Goal: Transaction & Acquisition: Purchase product/service

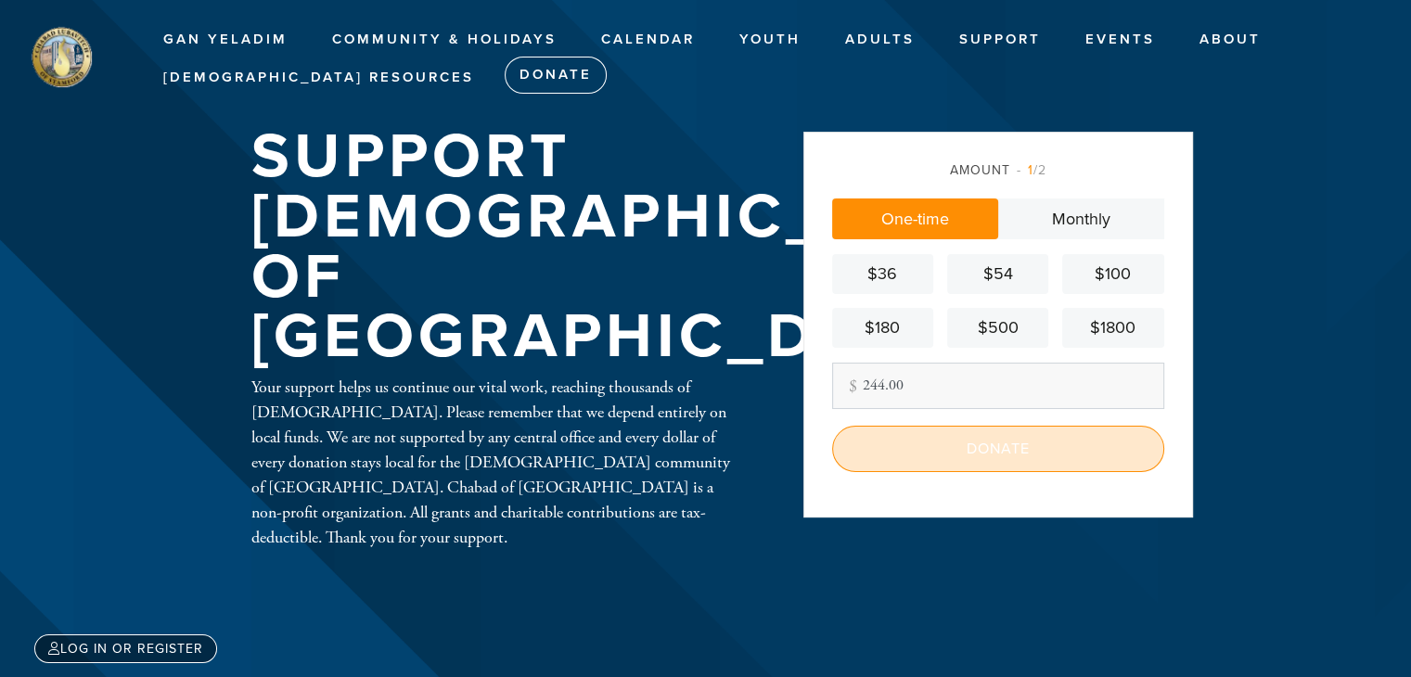
type input "244.00"
click at [1032, 457] on input "Donate" at bounding box center [998, 449] width 332 height 46
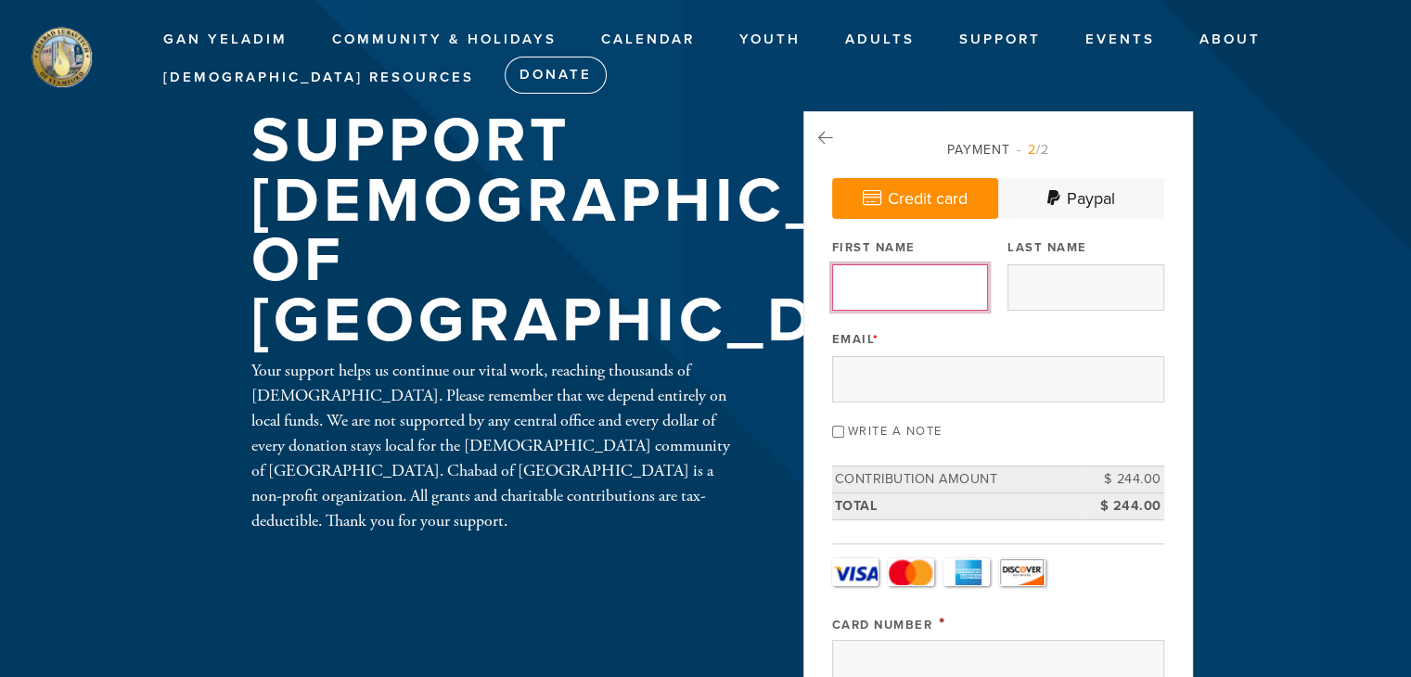
click at [905, 295] on input "First Name" at bounding box center [910, 287] width 156 height 46
type input "[PERSON_NAME]"
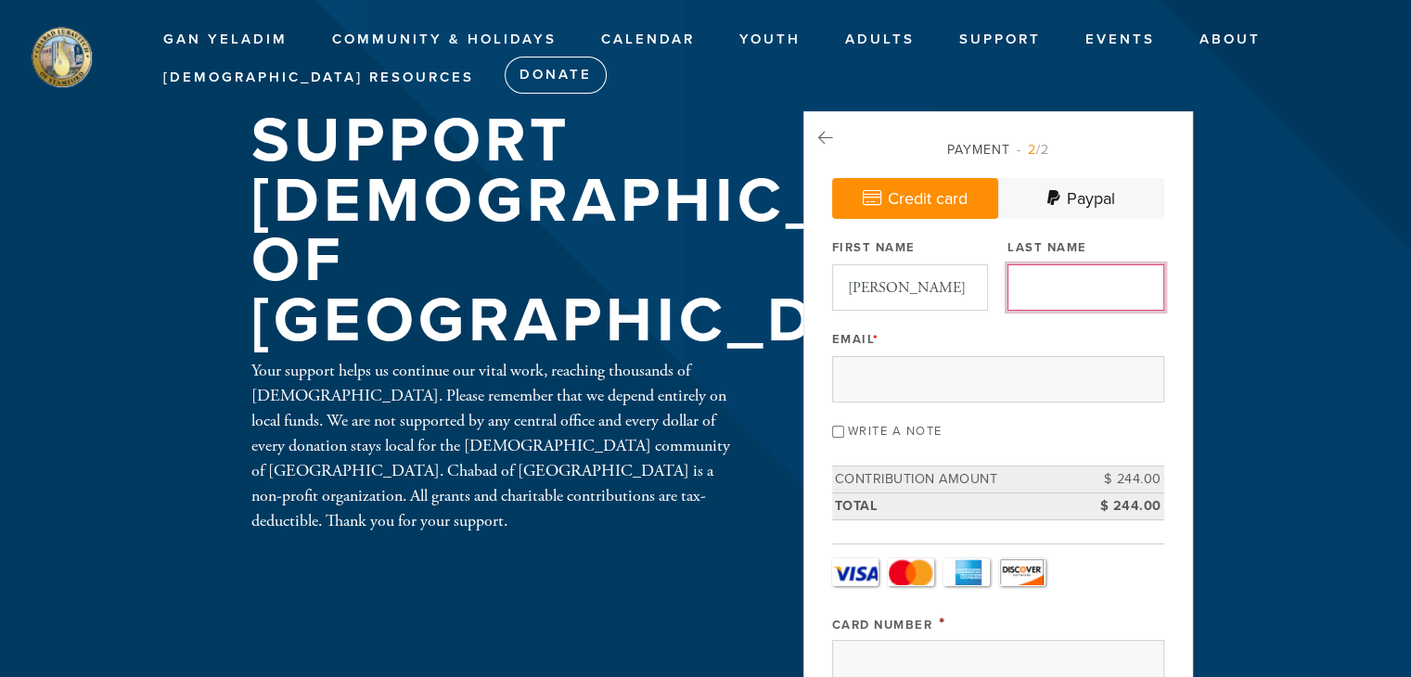
type input "[PERSON_NAME]"
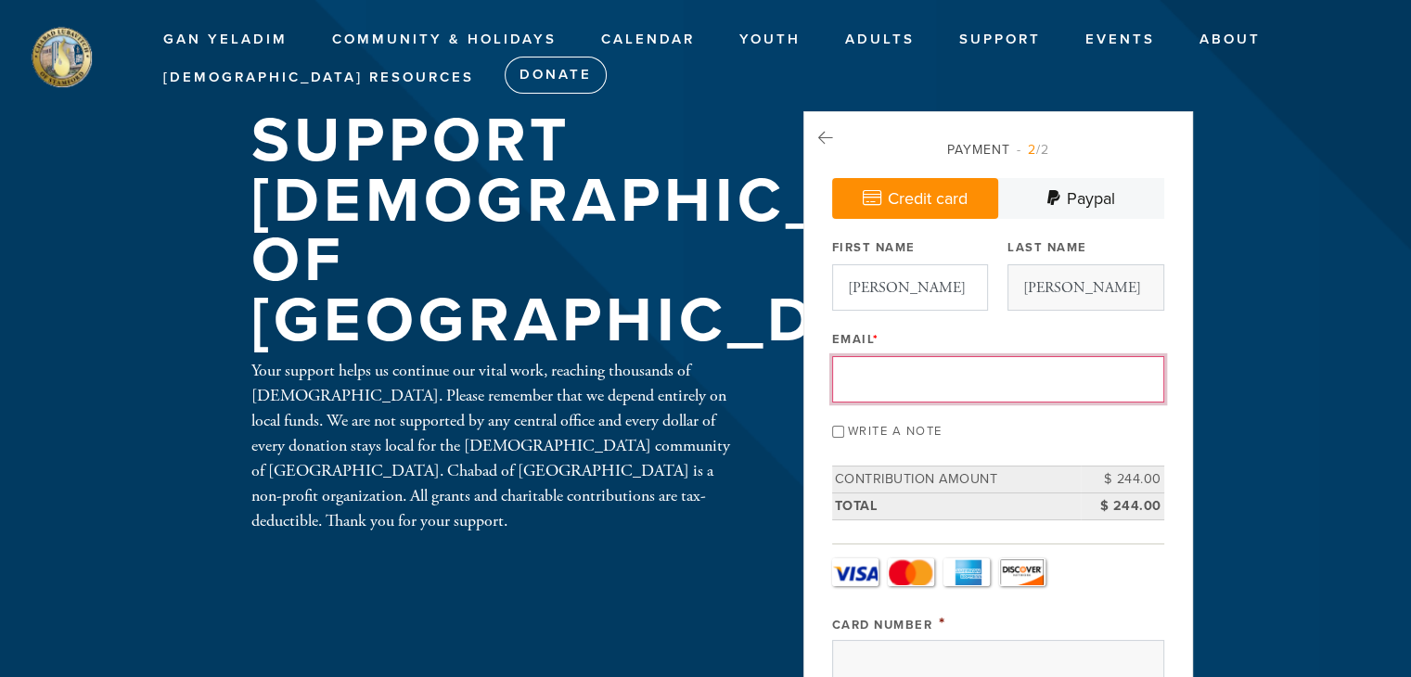
type input "[EMAIL_ADDRESS][DOMAIN_NAME]"
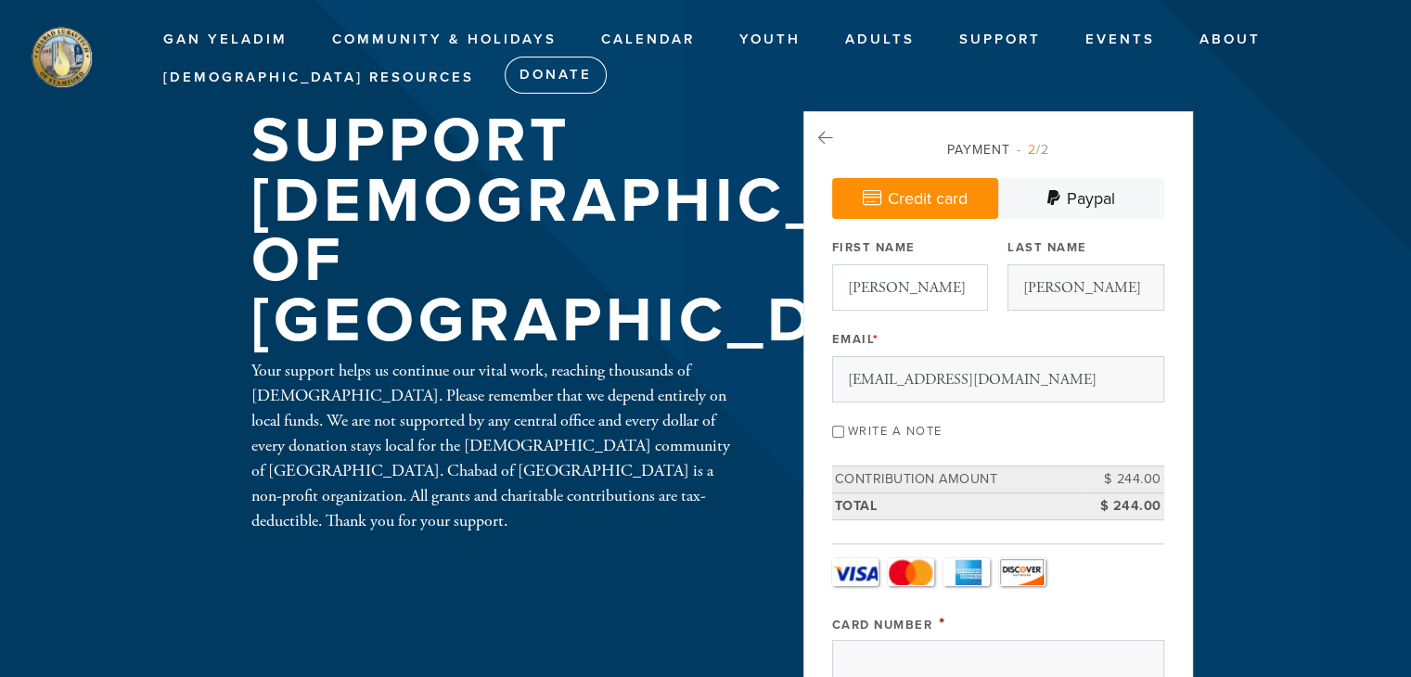
type input "Capri"
type input "[PERSON_NAME]"
type input "[STREET_ADDRESS]"
type input "[GEOGRAPHIC_DATA]"
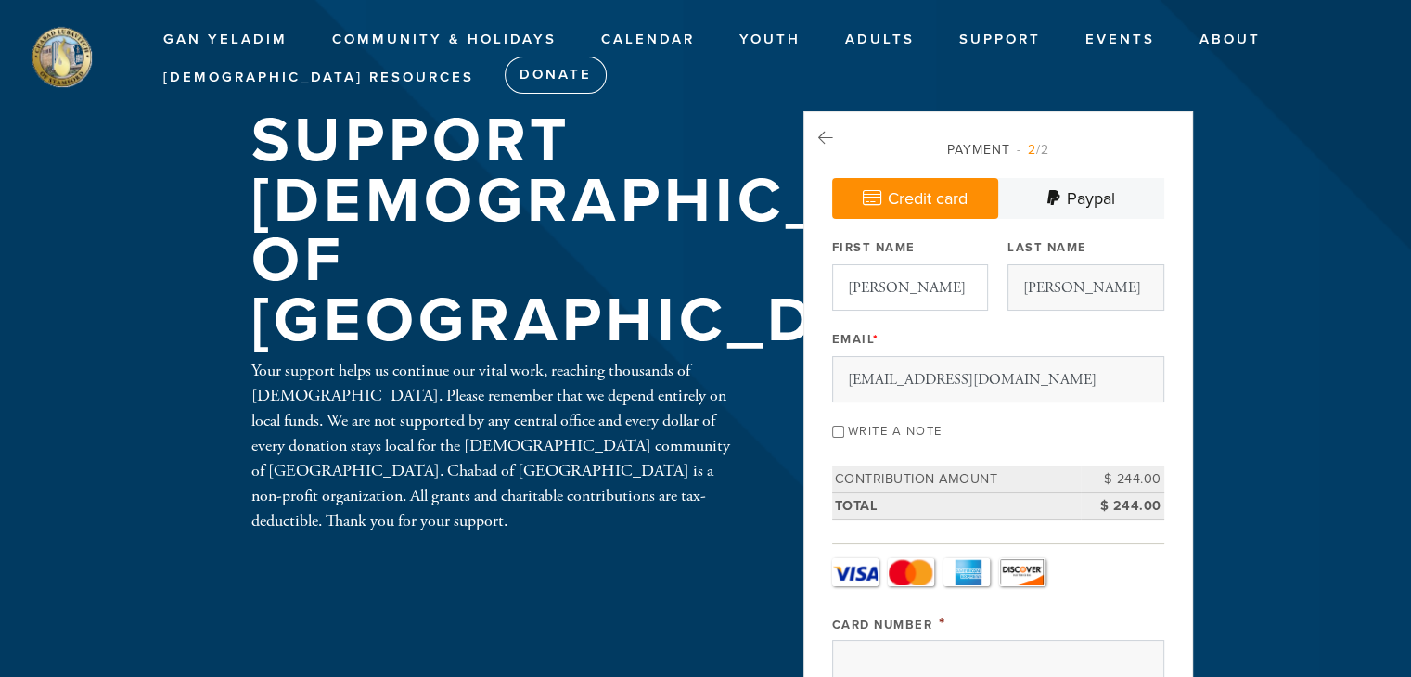
type input "[US_STATE]"
type input "24503"
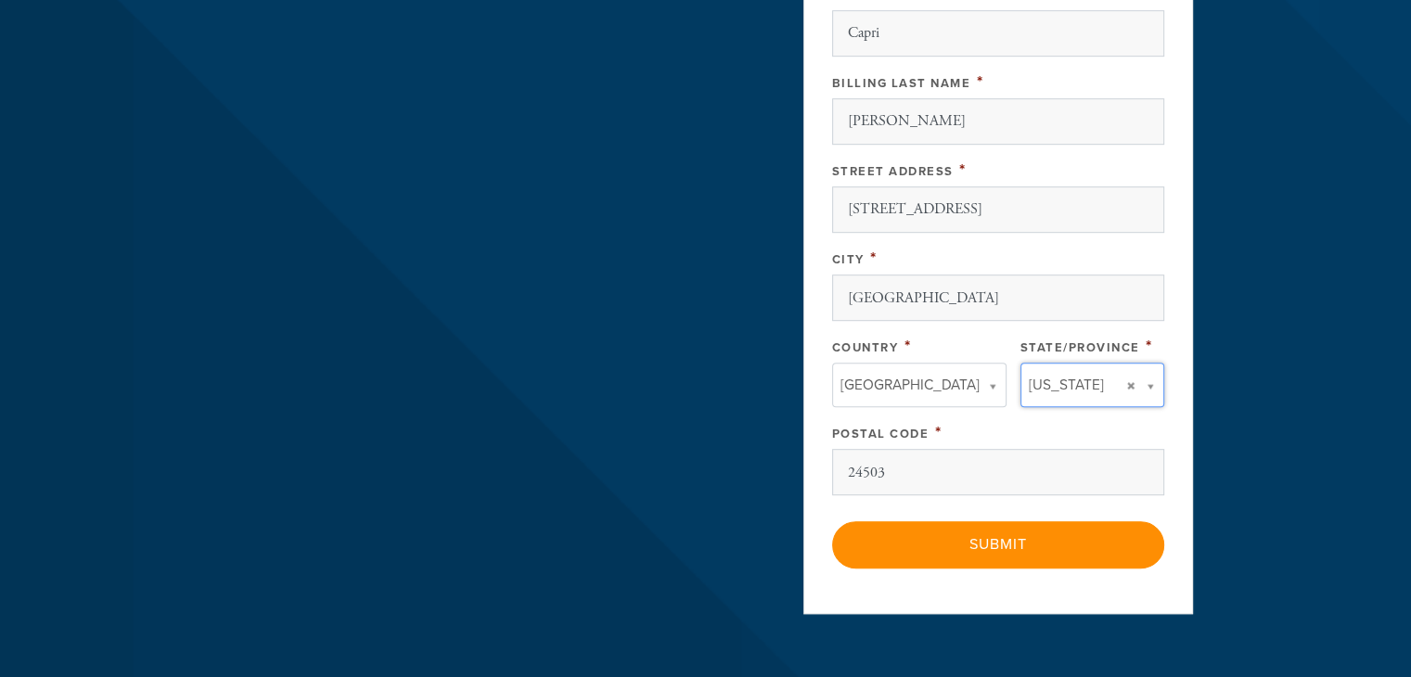
type input "[US_STATE]"
type input "[GEOGRAPHIC_DATA]"
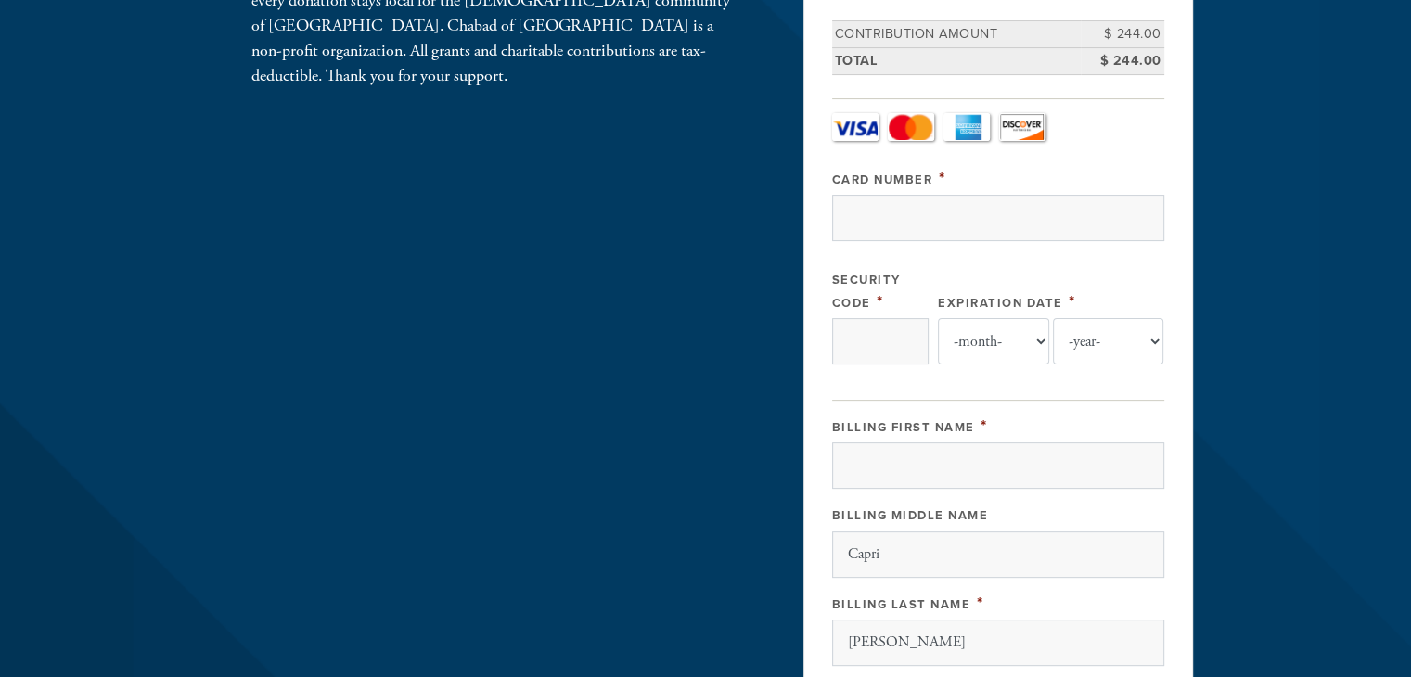
scroll to position [337, 0]
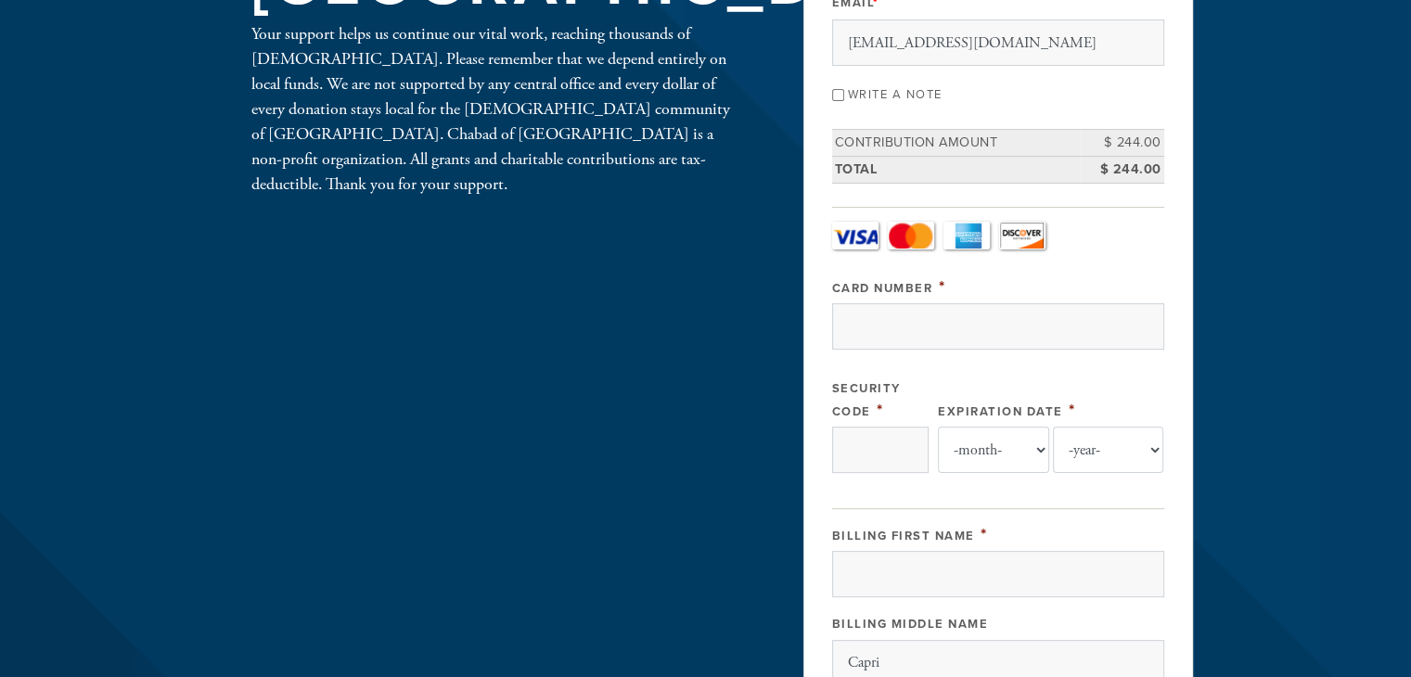
click at [838, 94] on input "Write a note" at bounding box center [838, 95] width 12 height 12
checkbox input "true"
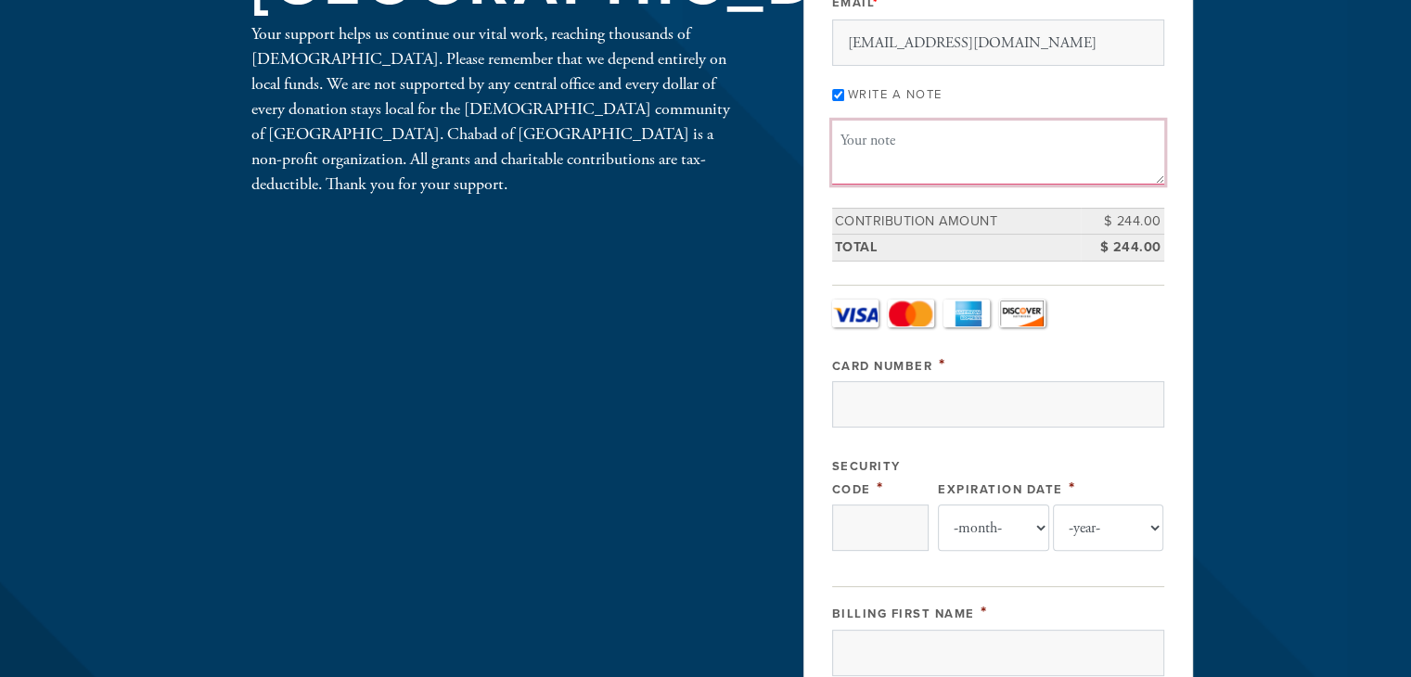
click at [864, 145] on textarea "Message or dedication" at bounding box center [998, 152] width 332 height 63
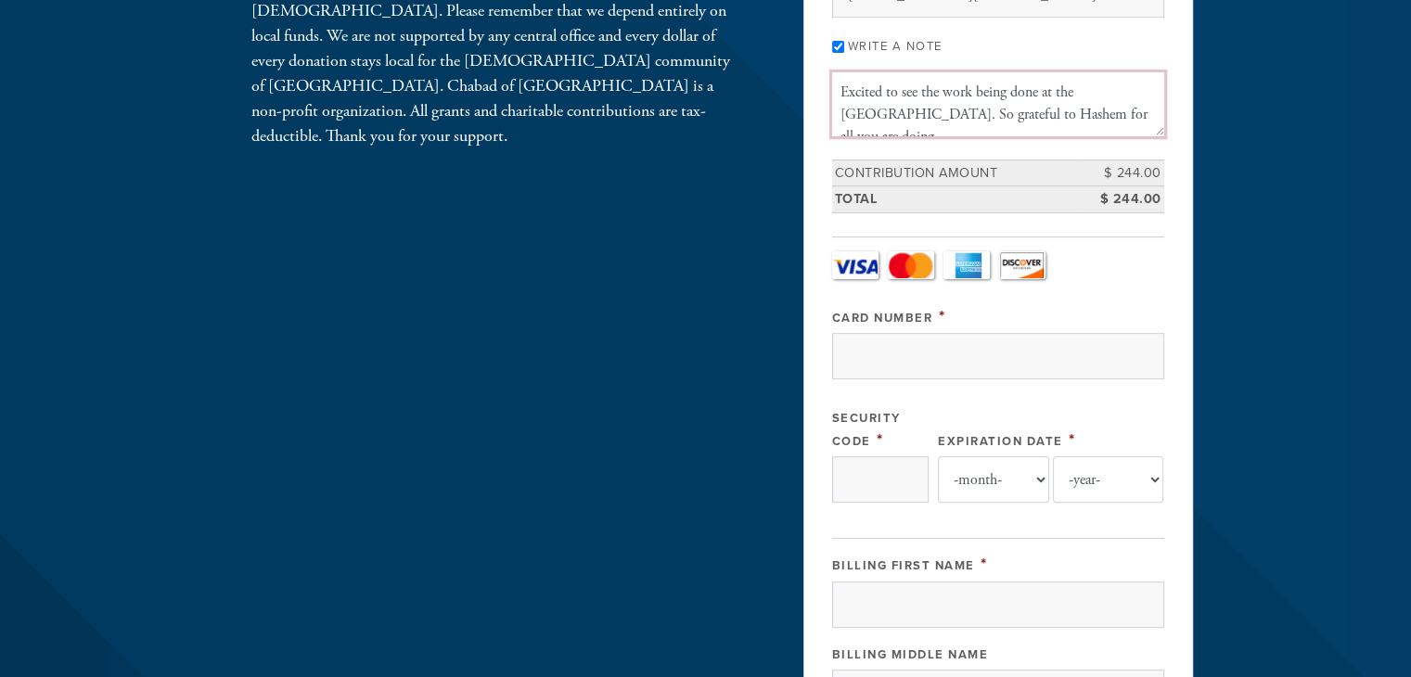
scroll to position [430, 0]
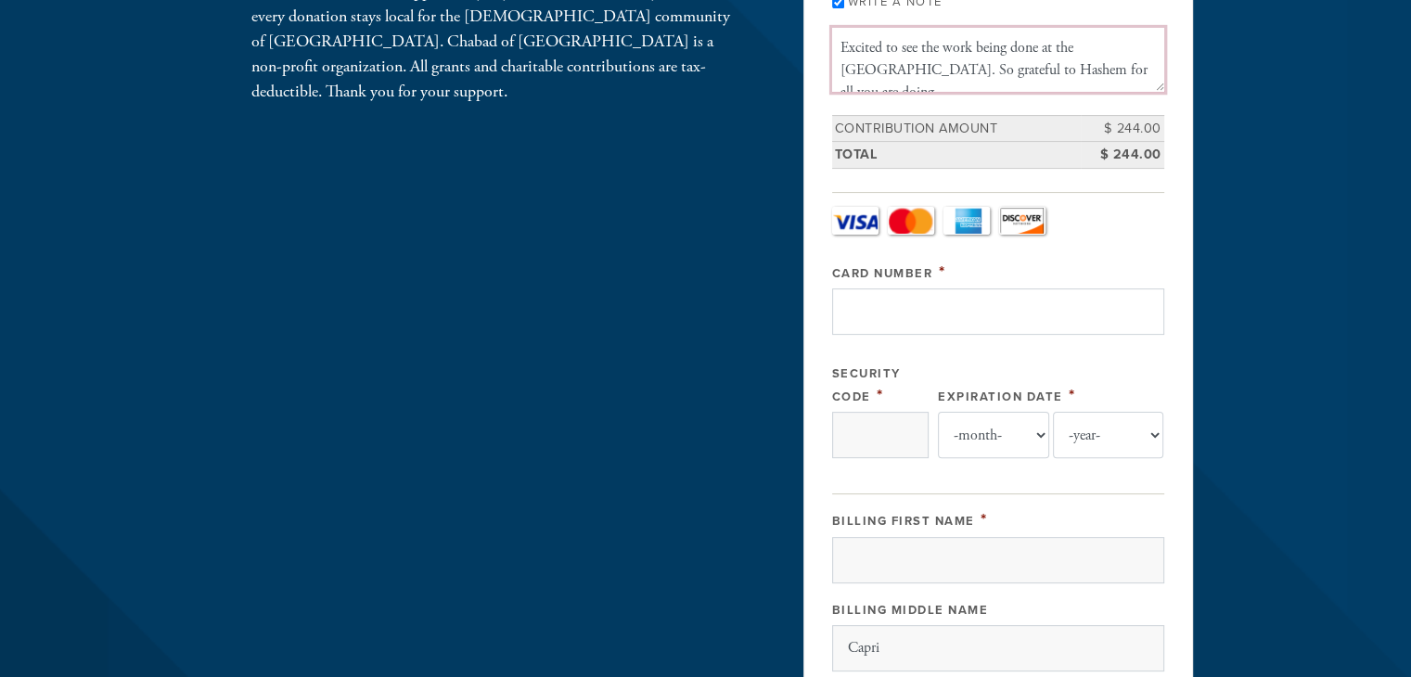
type textarea "Excited to see the work being done at the Gan. So grateful to Hashem for all yo…"
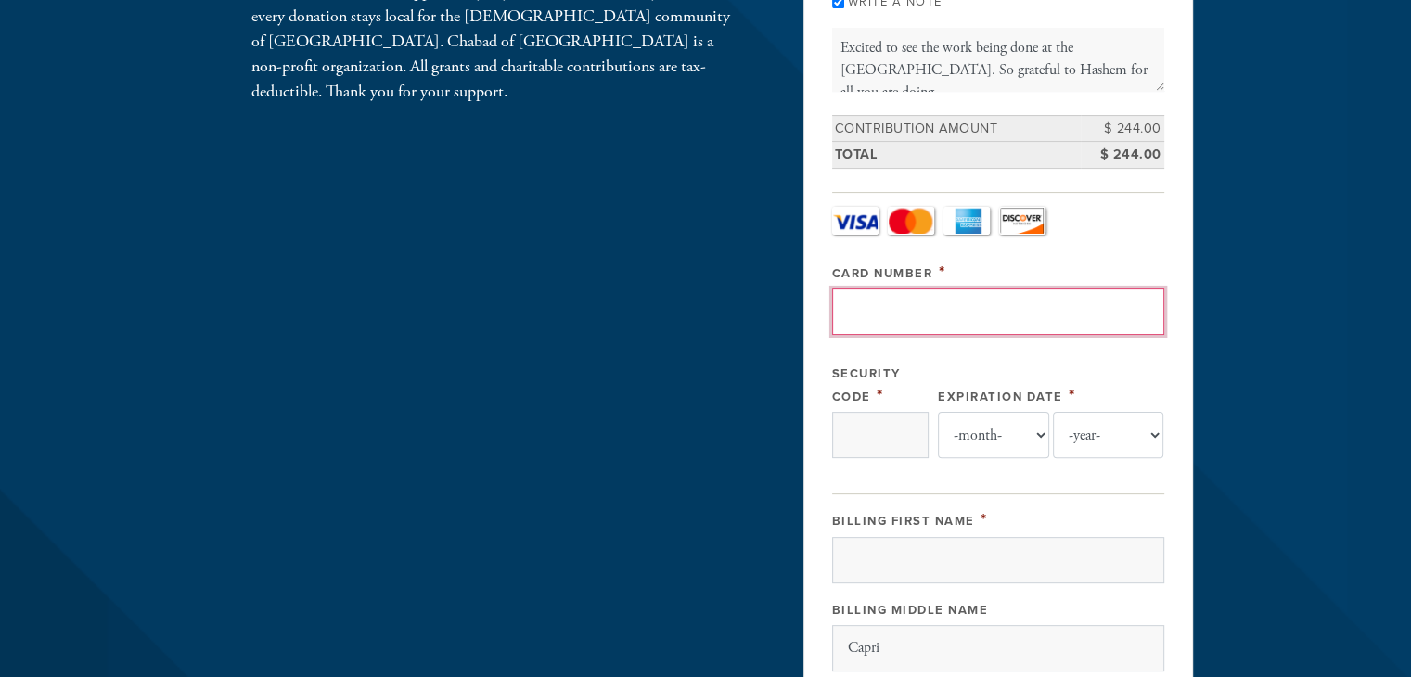
click at [929, 310] on input "Card Number" at bounding box center [998, 312] width 332 height 46
type input "4737030052890257"
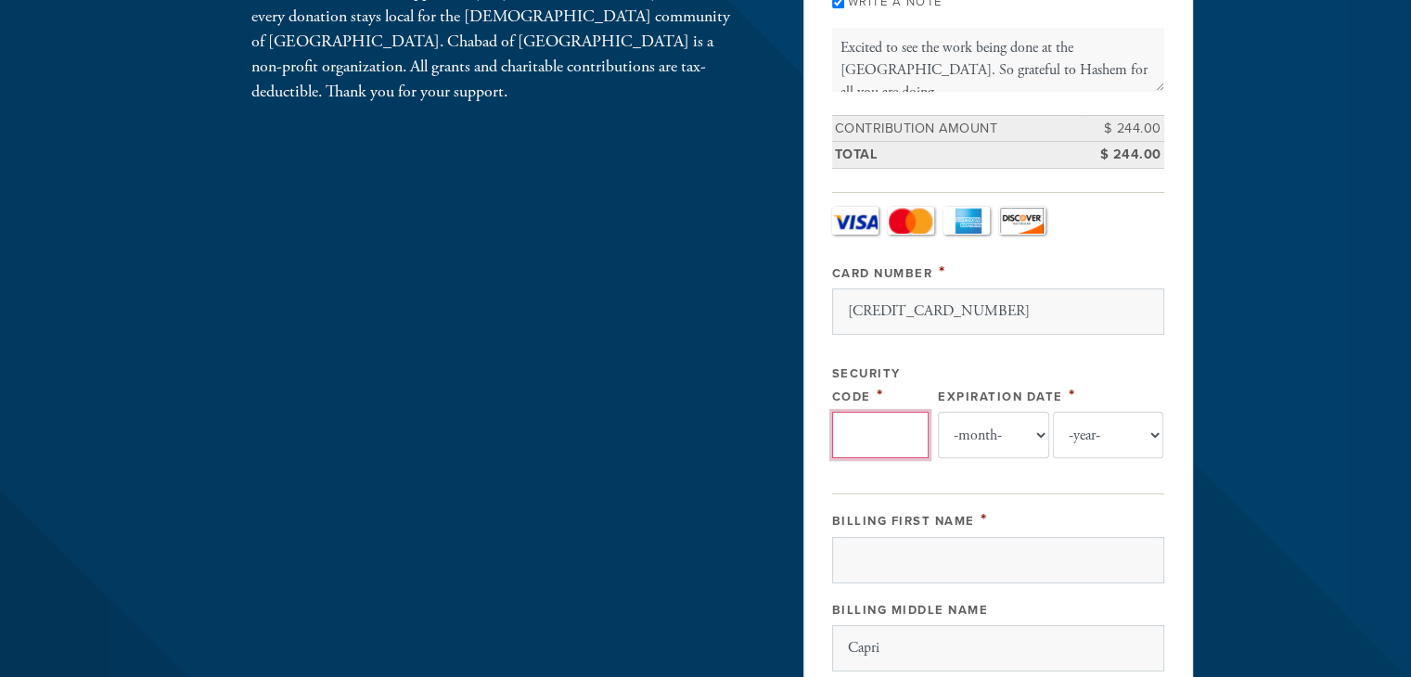
type input "748"
select select "7"
select select "2026"
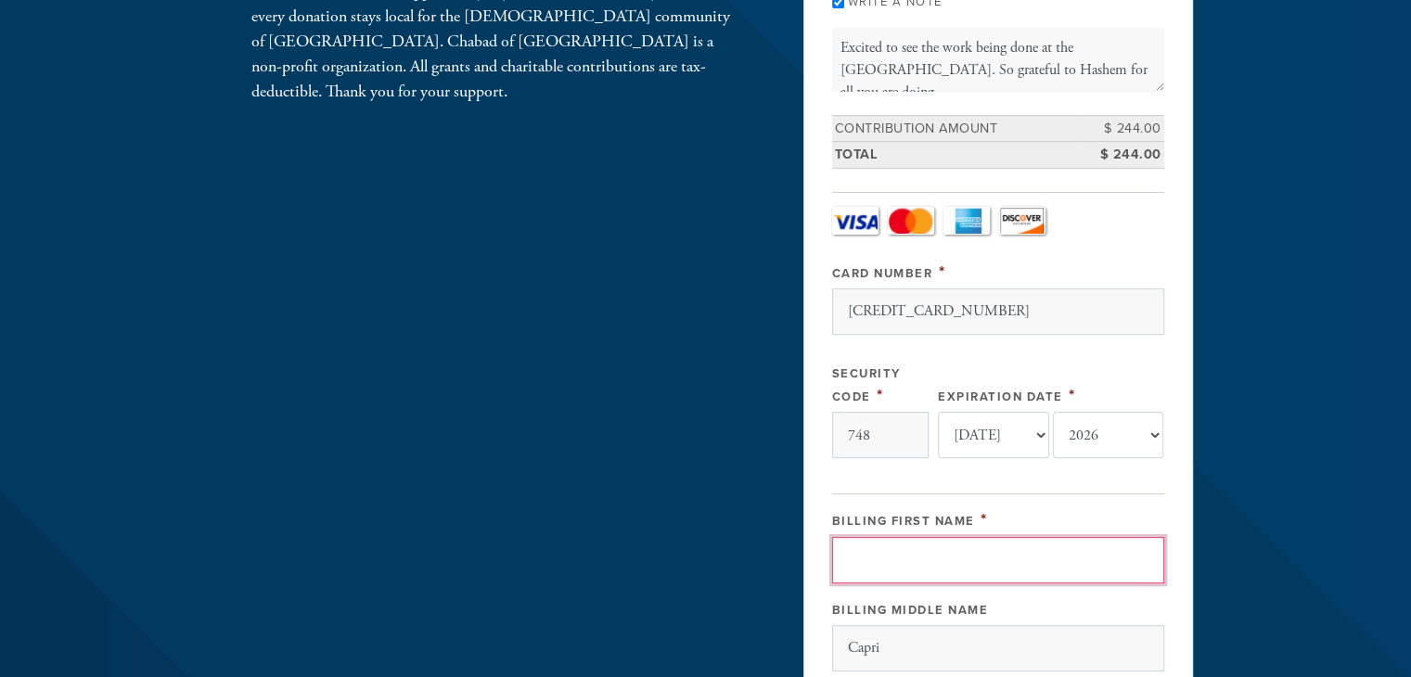
type input "Nicole"
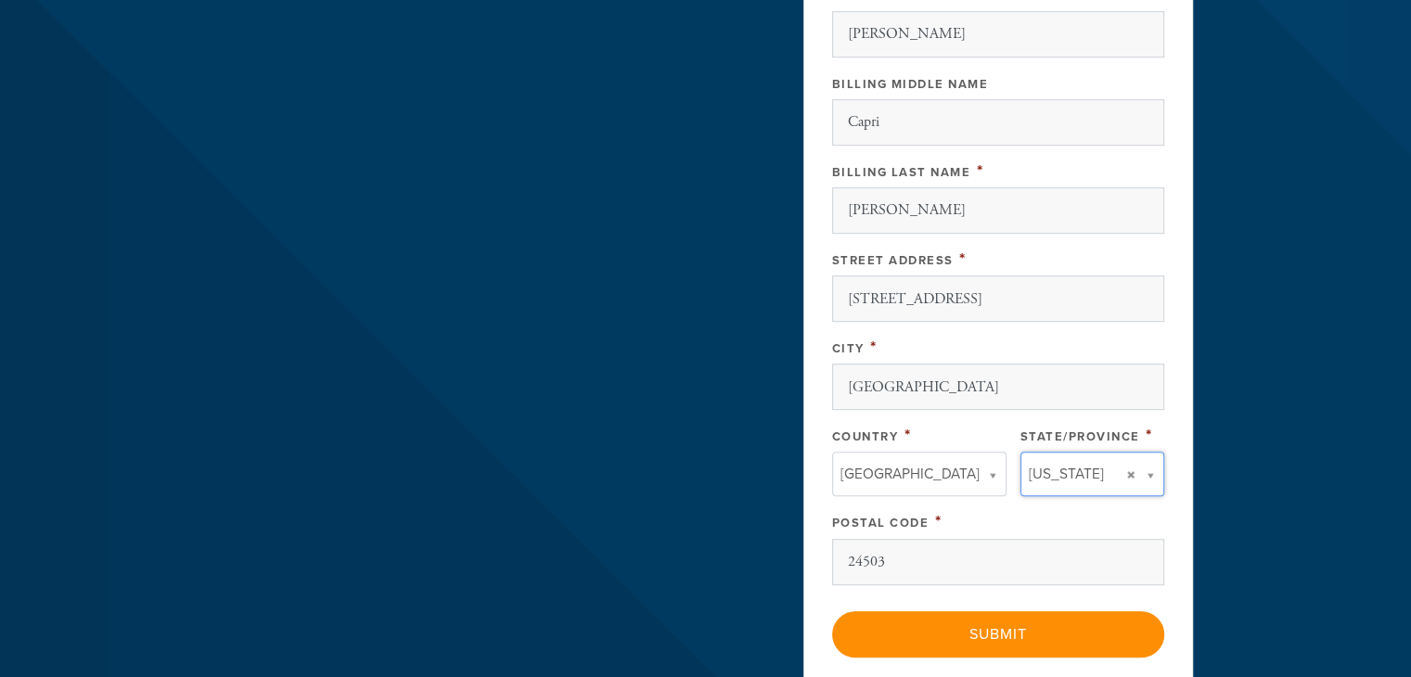
scroll to position [986, 0]
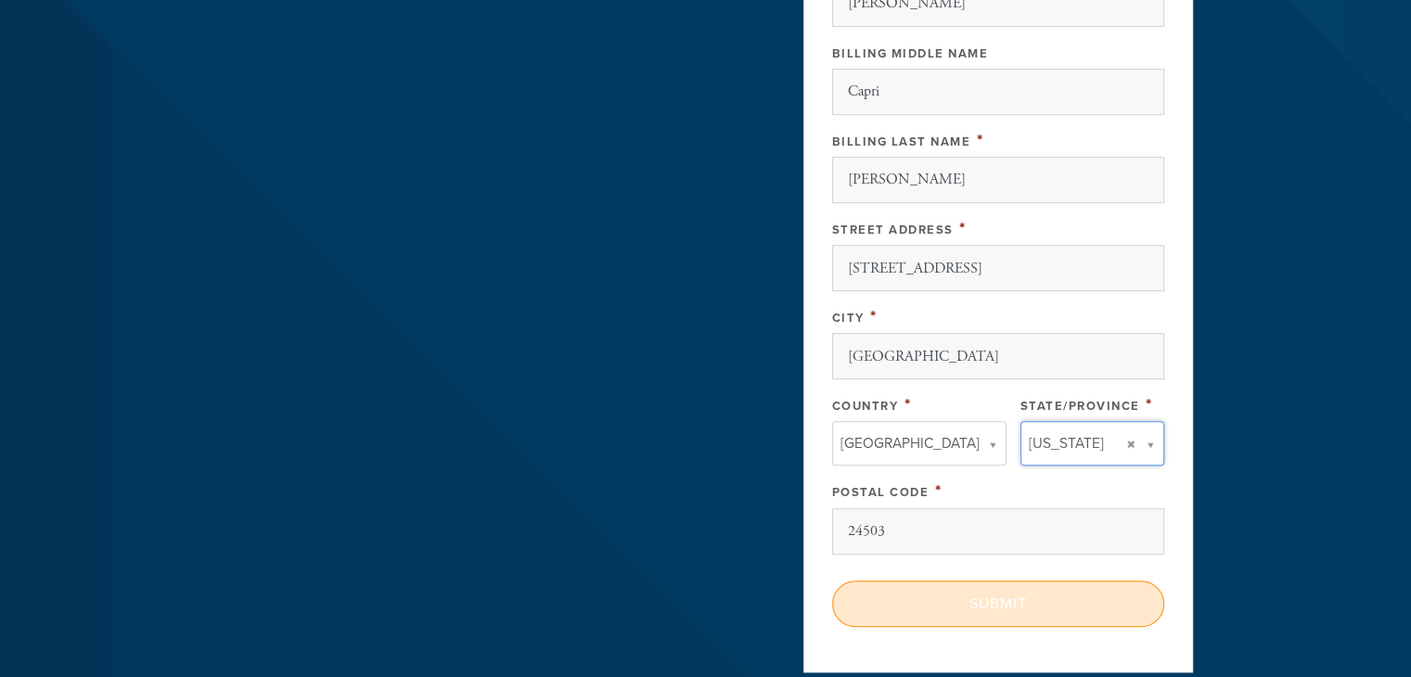
click at [1036, 605] on input "Submit" at bounding box center [998, 604] width 332 height 46
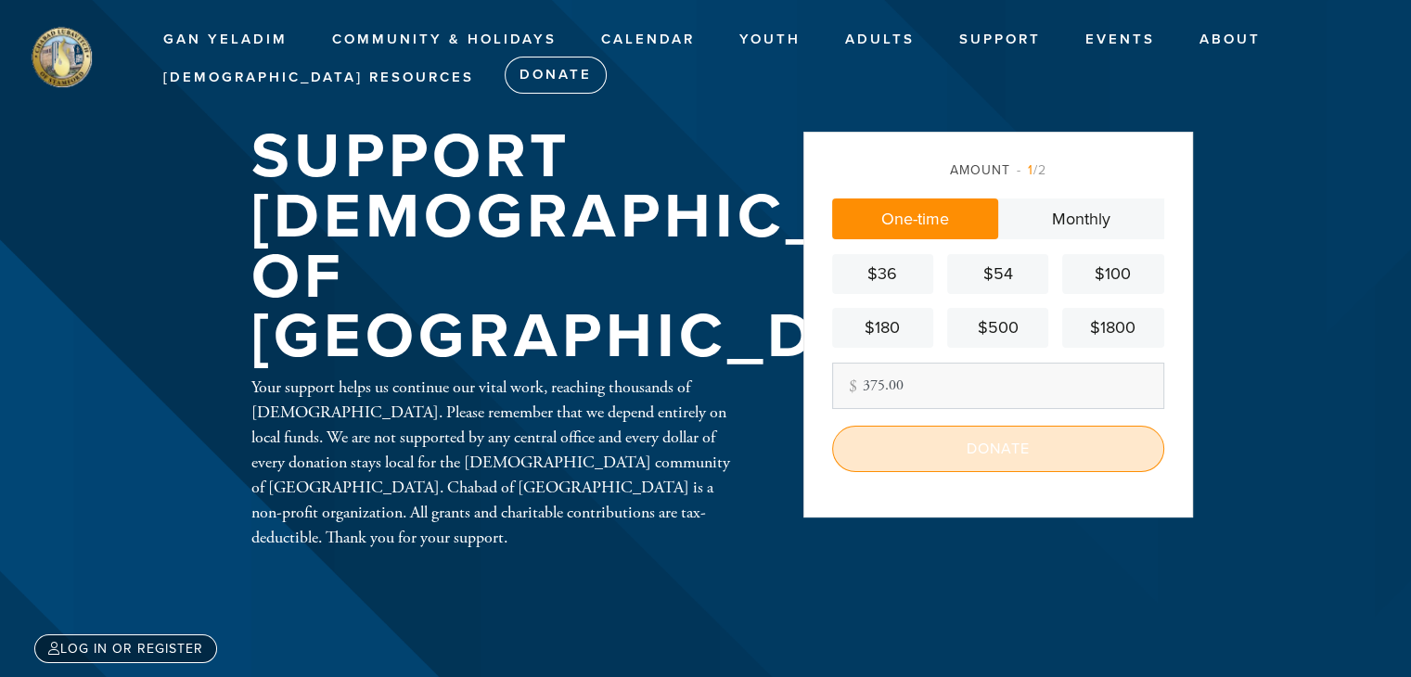
type input "375.00"
click at [1023, 452] on input "Donate" at bounding box center [998, 449] width 332 height 46
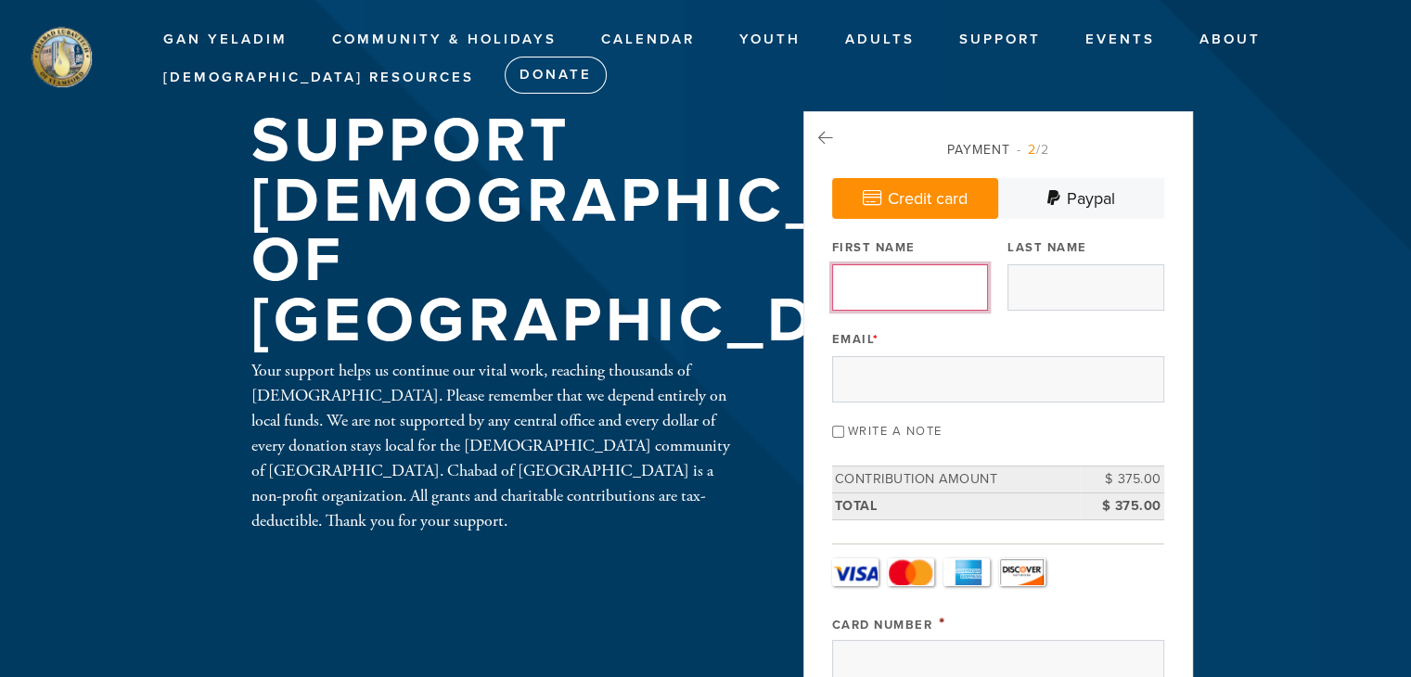
click at [917, 292] on input "First Name" at bounding box center [910, 287] width 156 height 46
type input "[PERSON_NAME]"
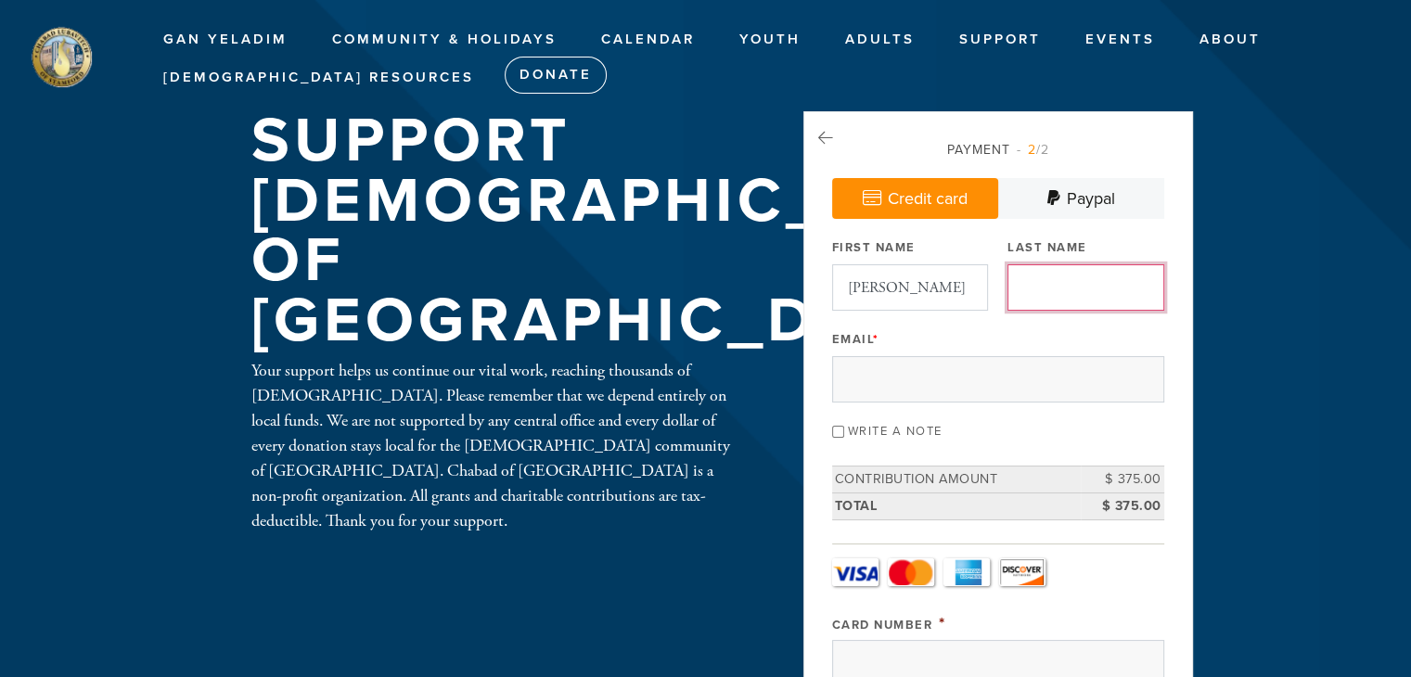
type input "[PERSON_NAME]"
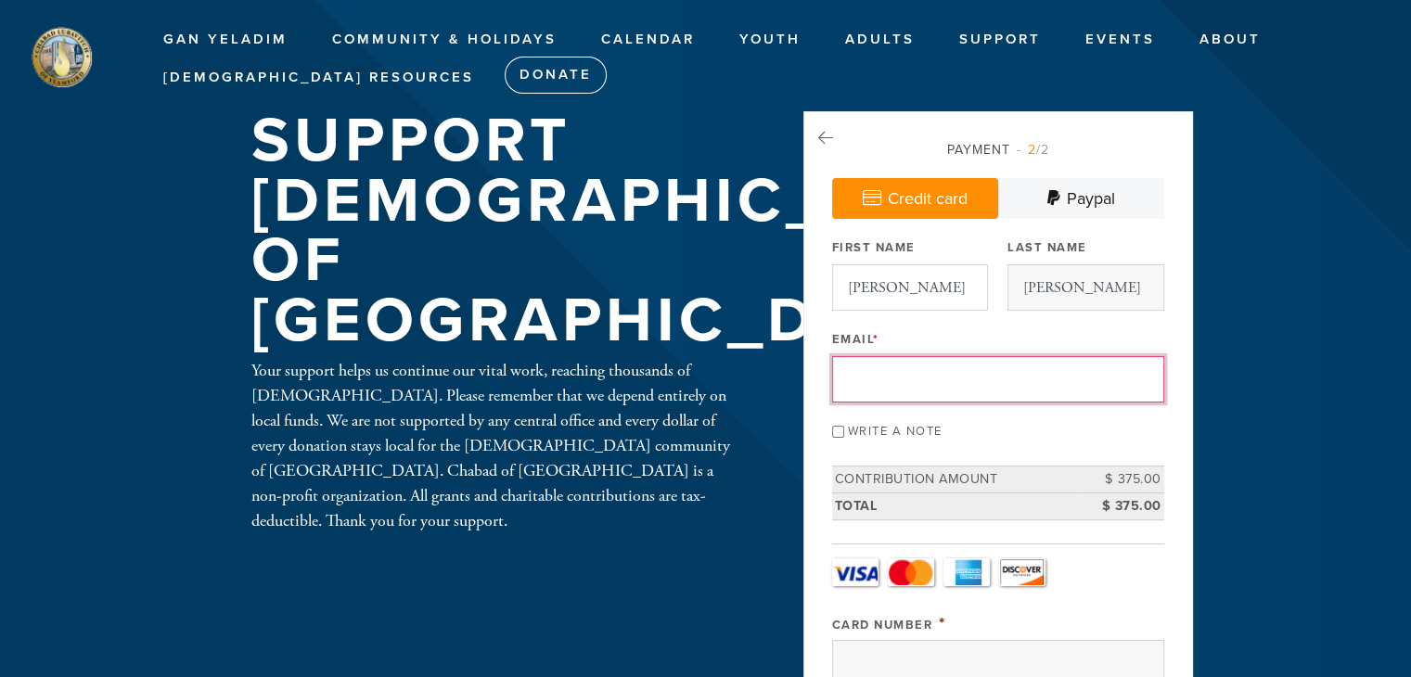
type input "[EMAIL_ADDRESS][DOMAIN_NAME]"
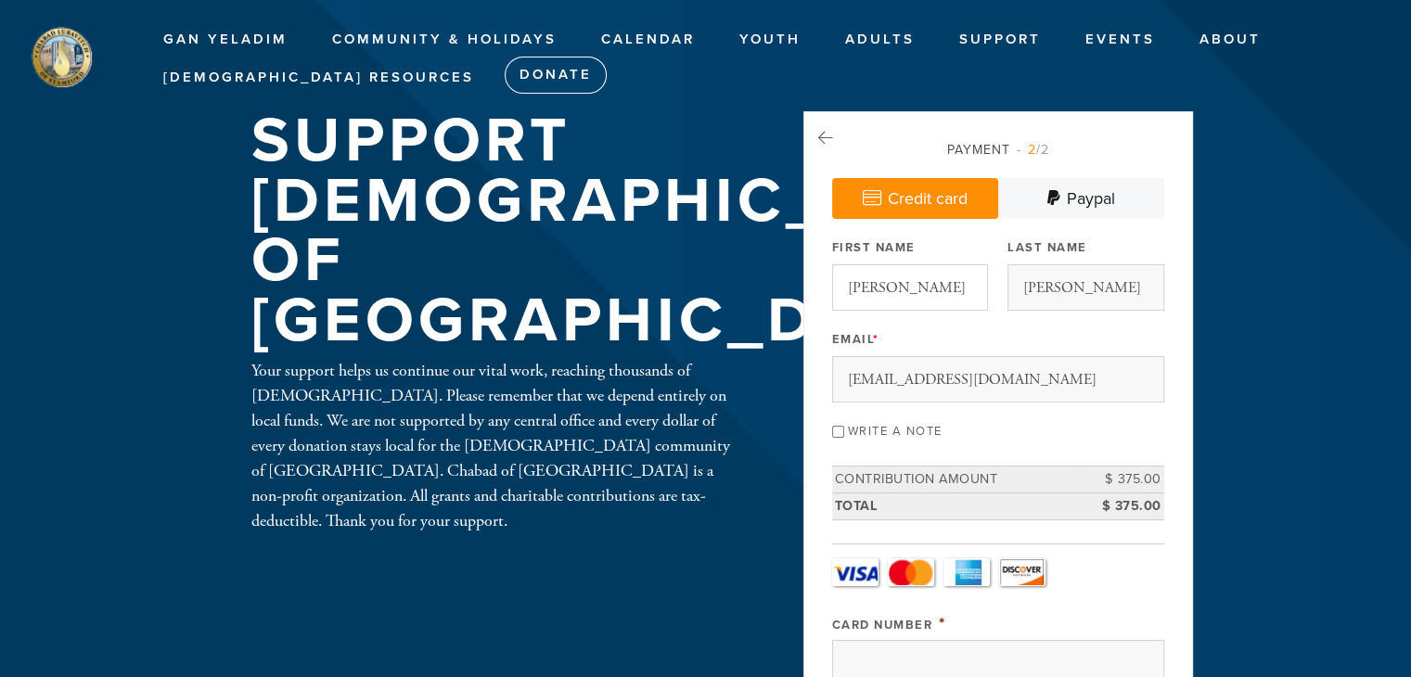
type input "Capri"
type input "[PERSON_NAME]"
type input "[STREET_ADDRESS]"
type input "[GEOGRAPHIC_DATA]"
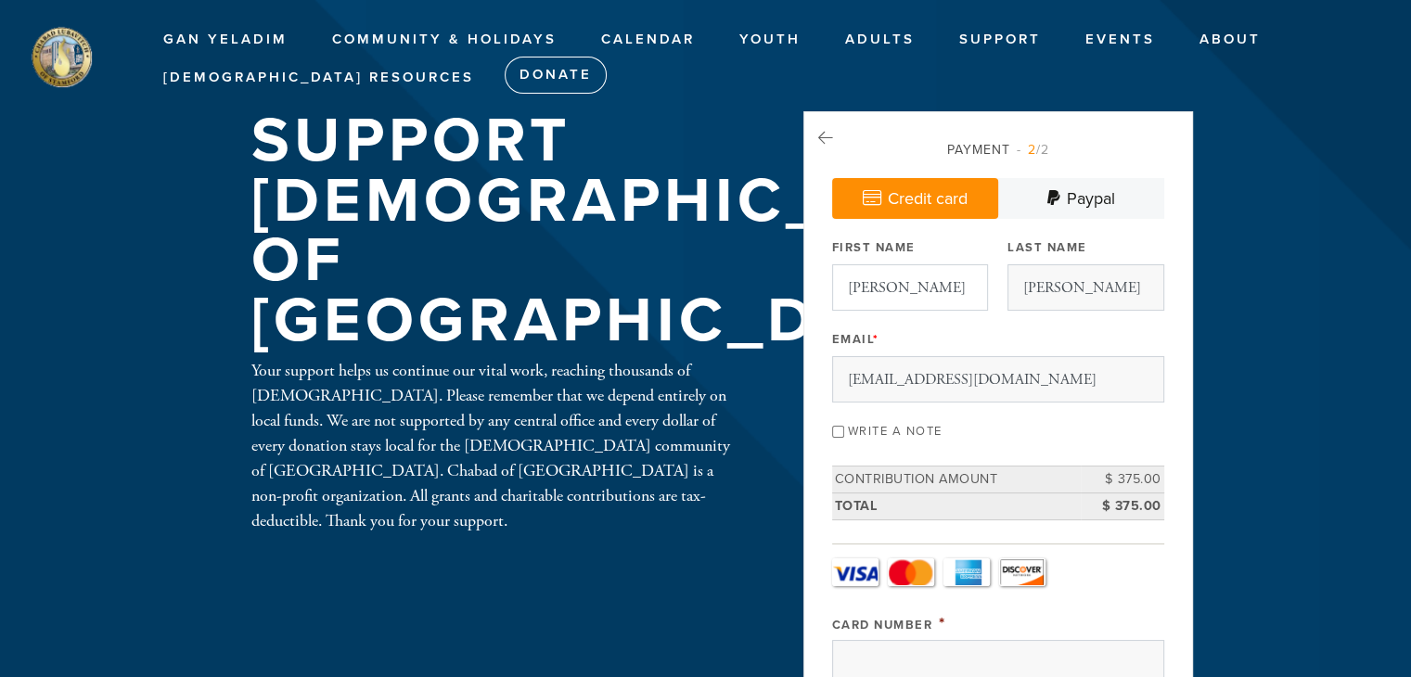
type input "[US_STATE]"
type input "24503"
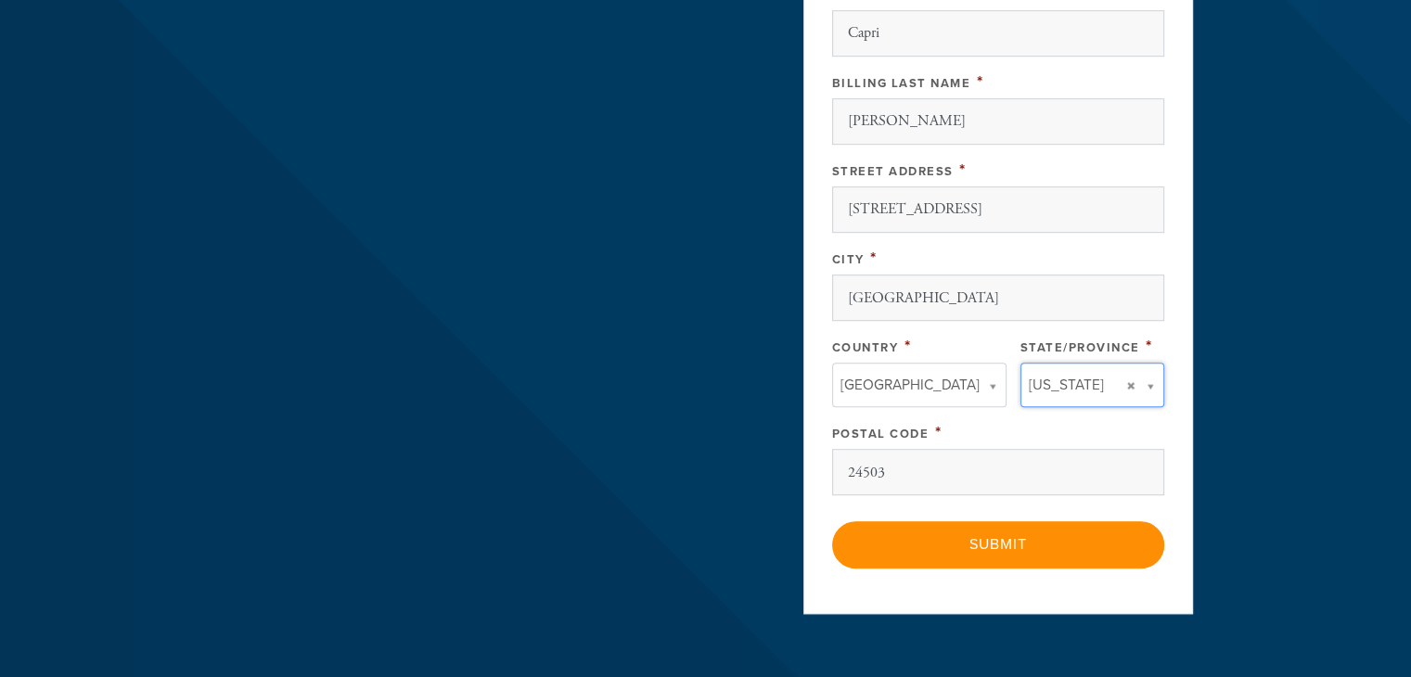
type input "[US_STATE]"
type input "[GEOGRAPHIC_DATA]"
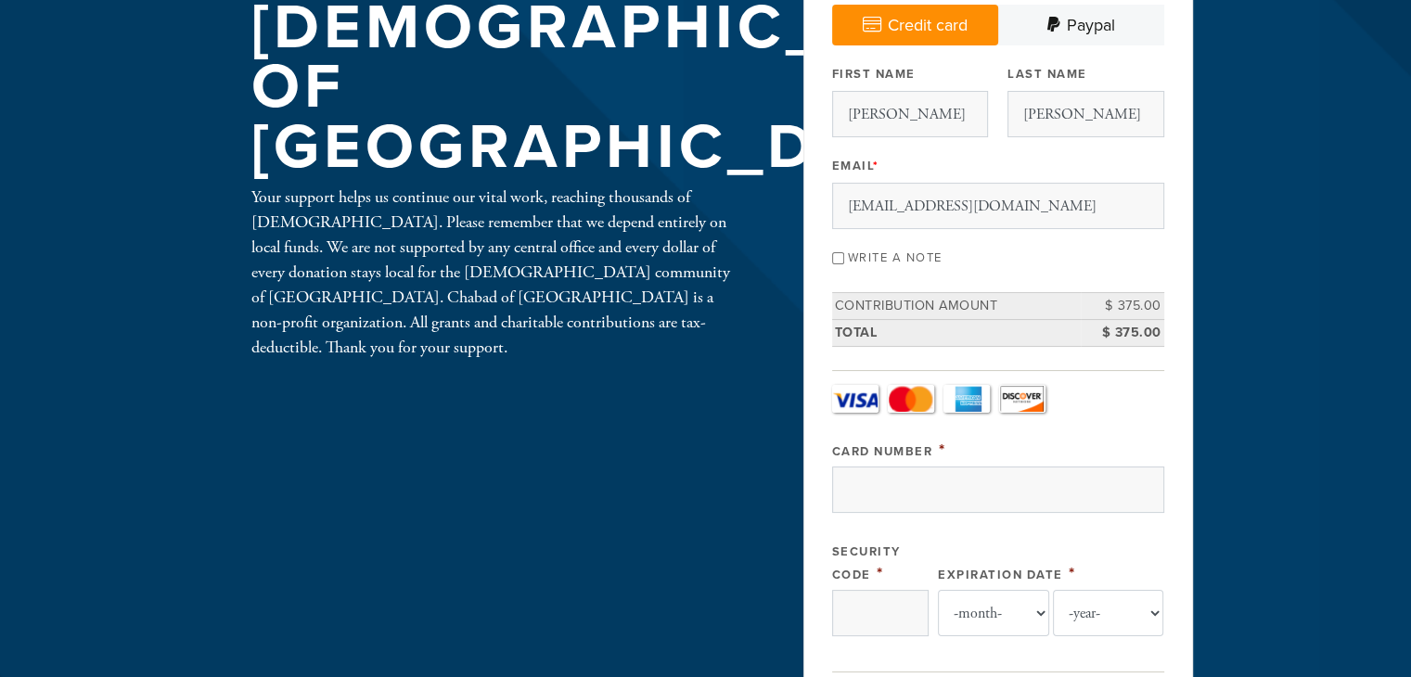
scroll to position [132, 0]
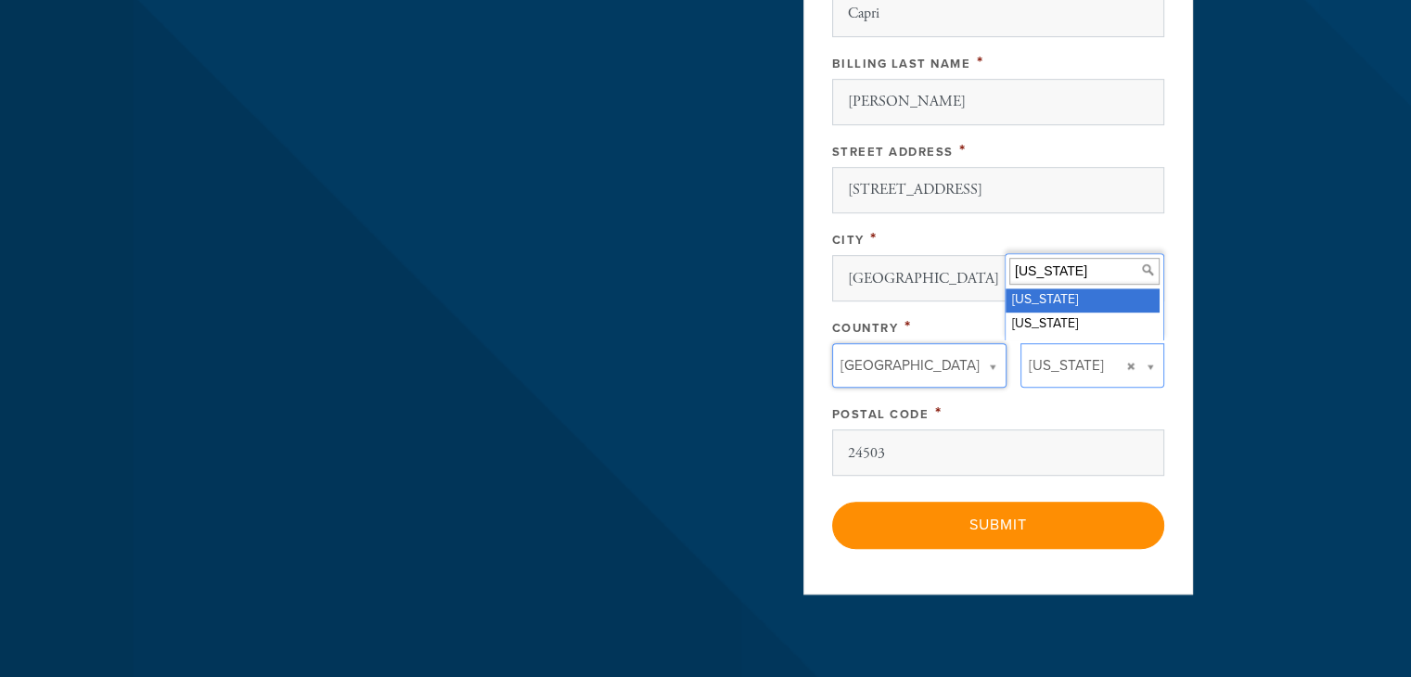
drag, startPoint x: 909, startPoint y: 161, endPoint x: 879, endPoint y: 161, distance: 30.6
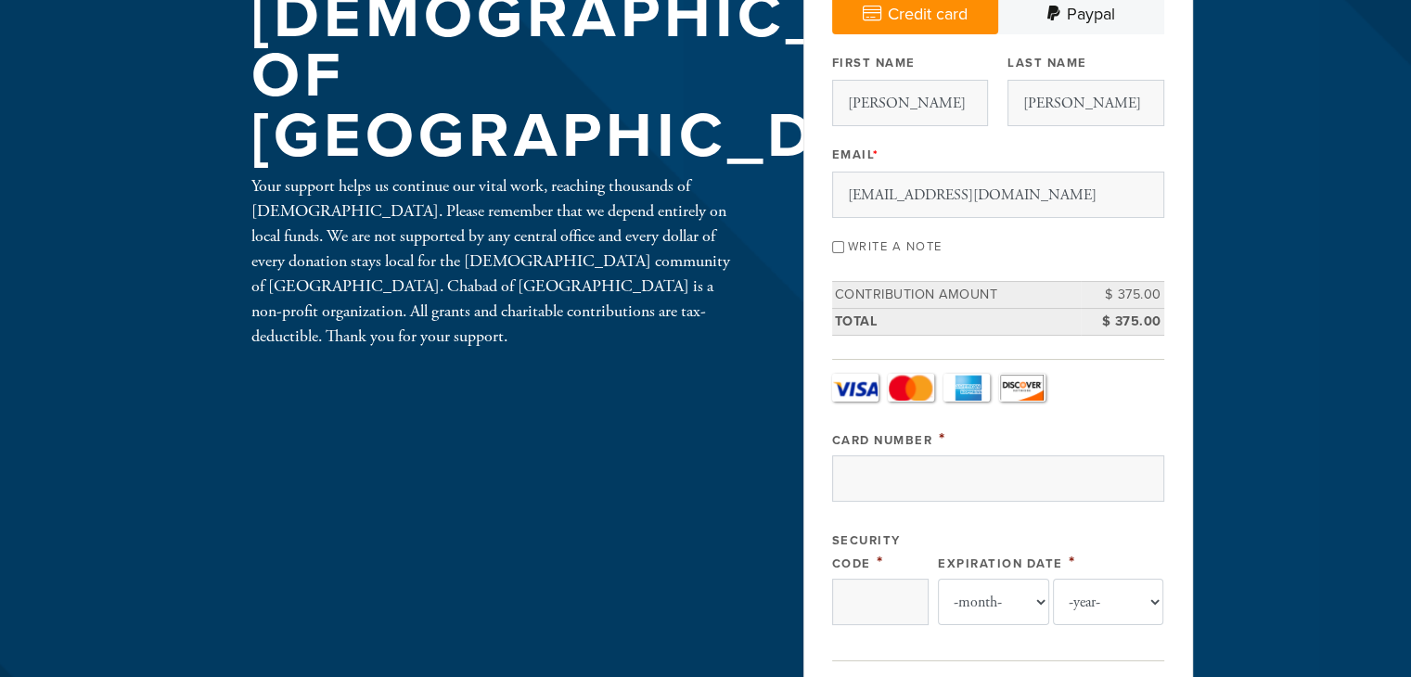
scroll to position [151, 0]
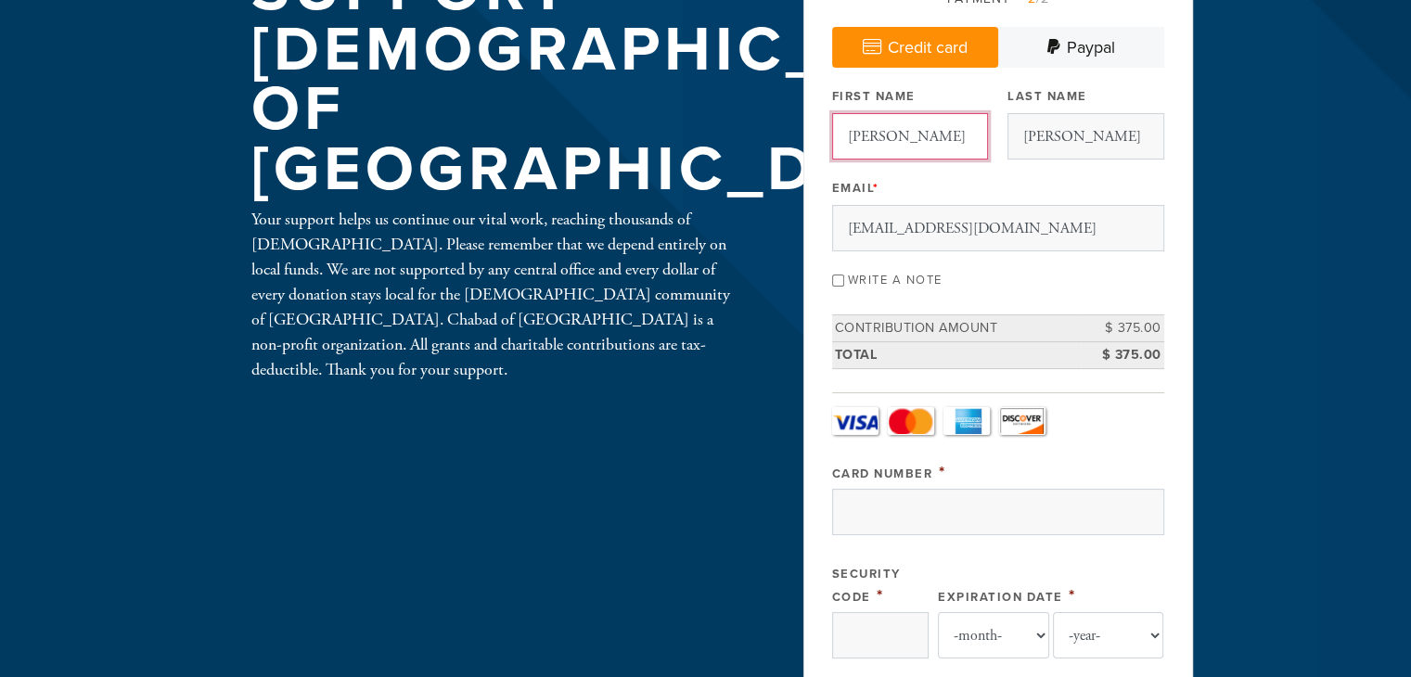
drag, startPoint x: 875, startPoint y: 141, endPoint x: 835, endPoint y: 138, distance: 40.0
click at [835, 138] on input "[PERSON_NAME]" at bounding box center [910, 136] width 156 height 46
type input "[PERSON_NAME]"
drag, startPoint x: 1102, startPoint y: 134, endPoint x: 1014, endPoint y: 133, distance: 88.2
click at [1014, 133] on input "[PERSON_NAME]" at bounding box center [1086, 136] width 156 height 46
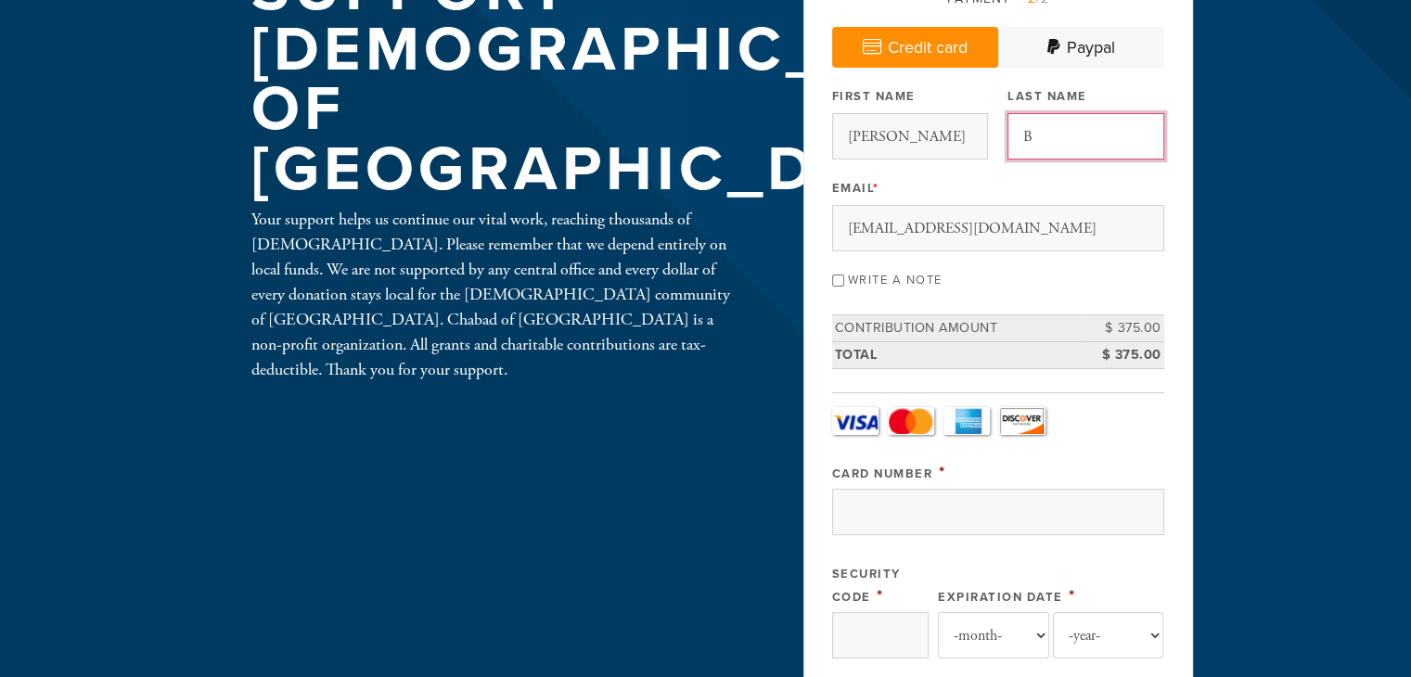
scroll to position [0, 0]
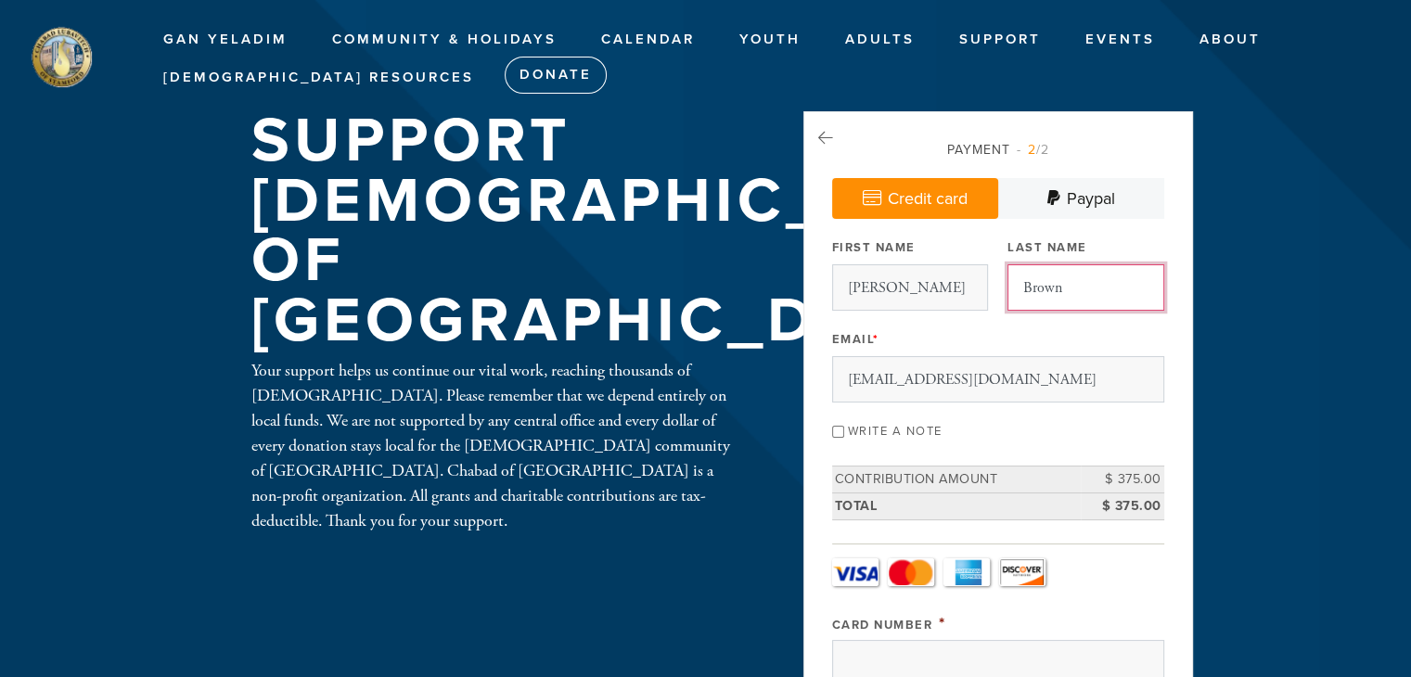
type input "Brown"
click at [833, 431] on input "Write a note" at bounding box center [838, 432] width 12 height 12
checkbox input "true"
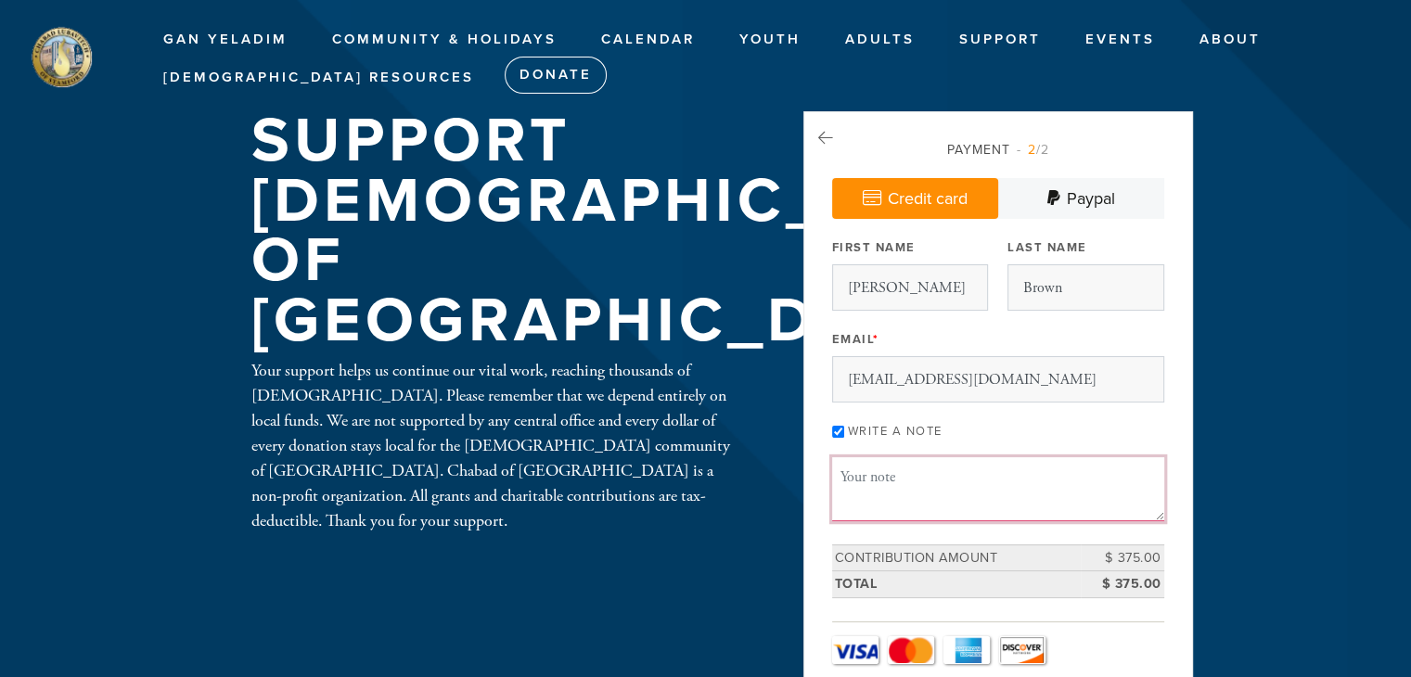
click at [876, 473] on textarea "Message or dedication" at bounding box center [998, 488] width 332 height 63
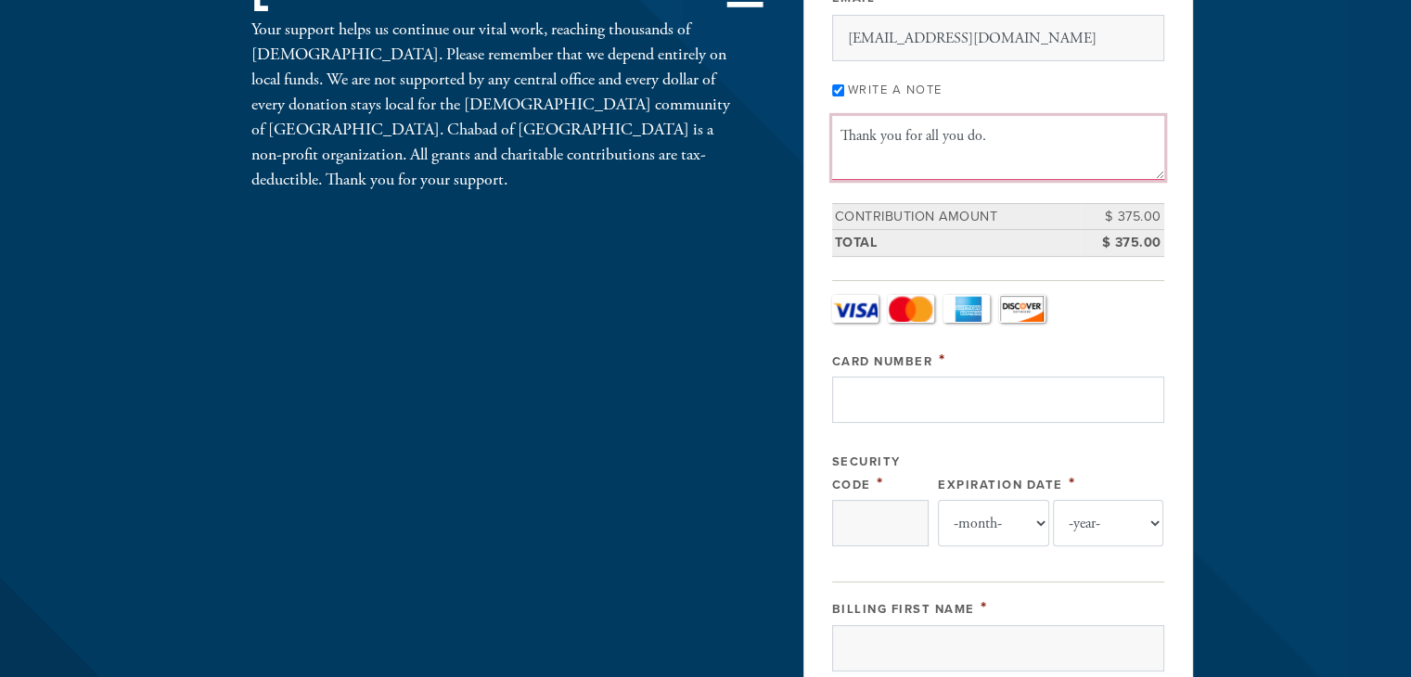
scroll to position [371, 0]
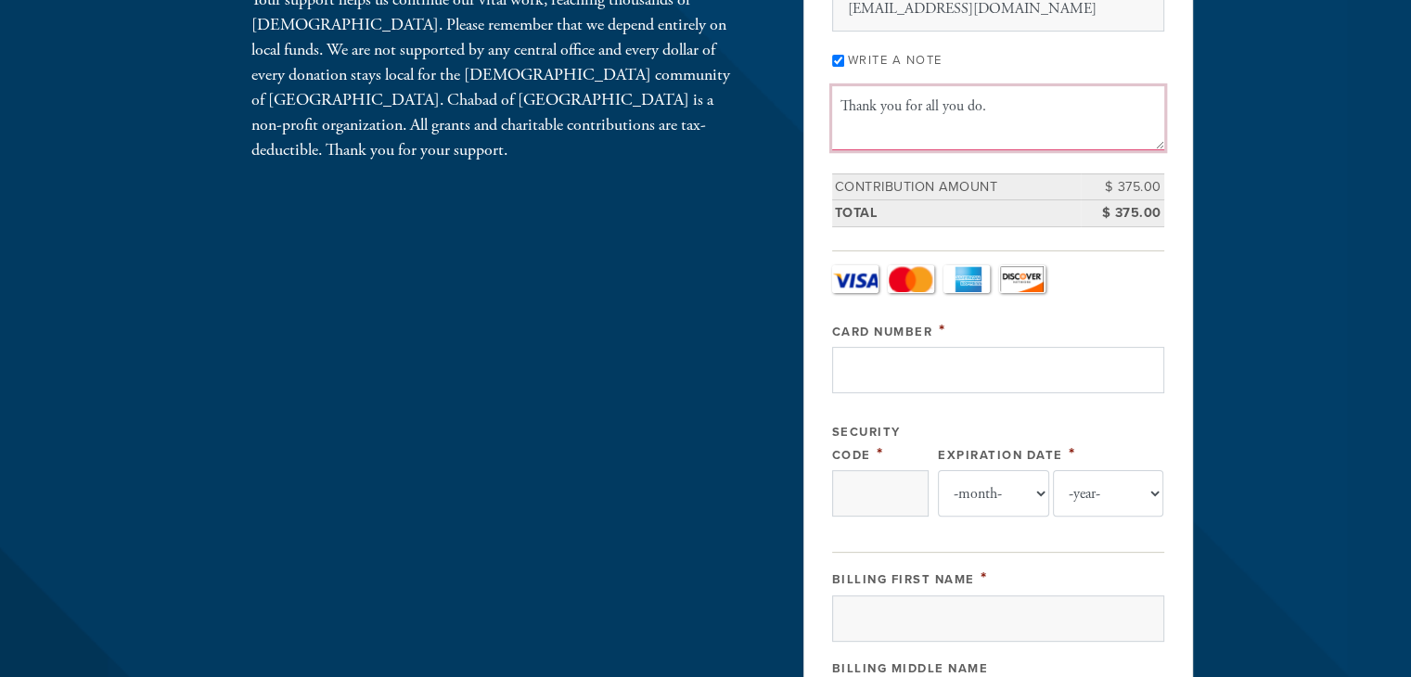
type textarea "Thank you for all you do."
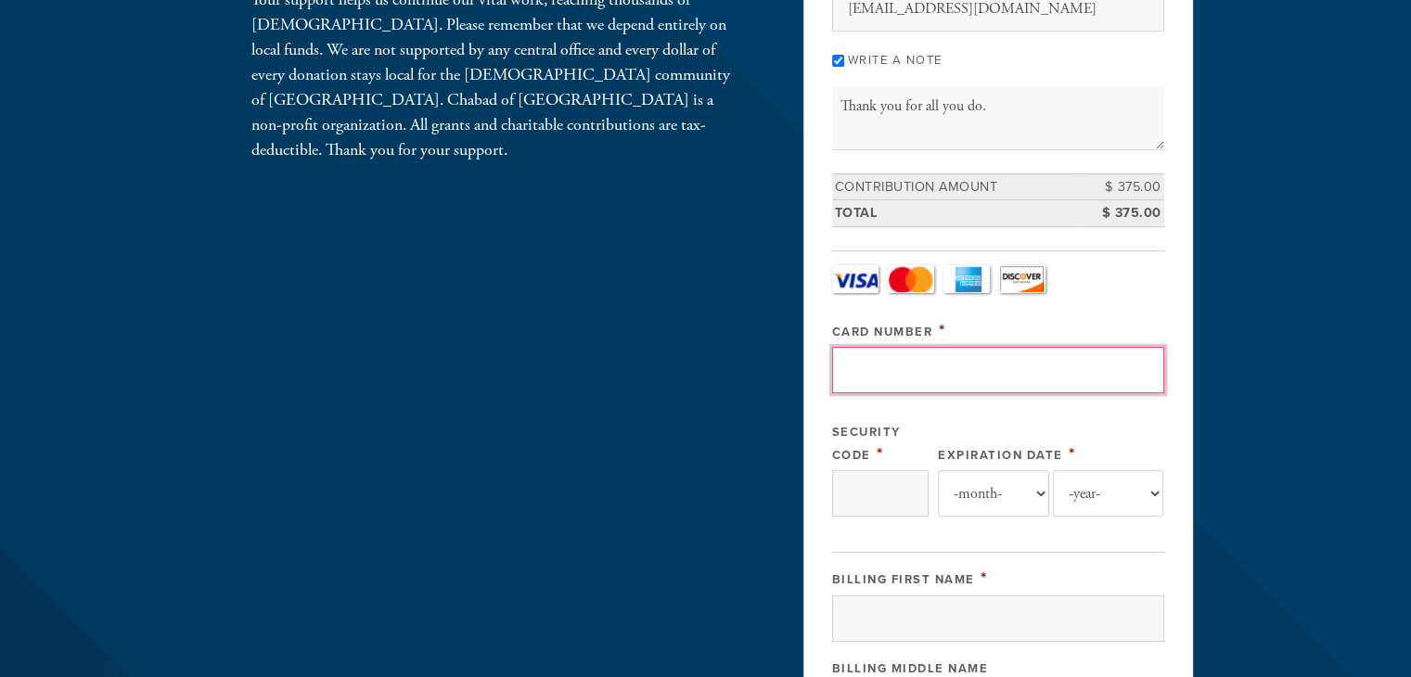
click at [894, 369] on input "Card Number" at bounding box center [998, 370] width 332 height 46
type input "[CREDIT_CARD_NUMBER]"
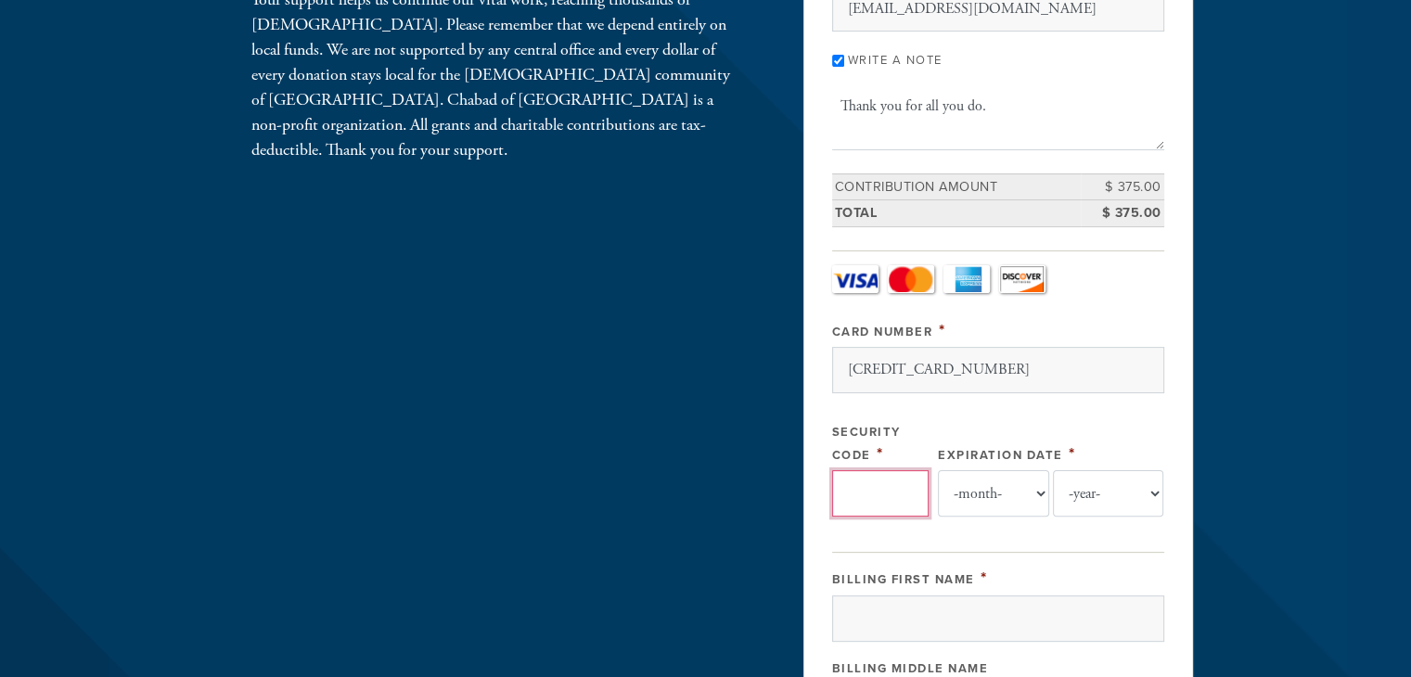
type input "251"
select select "4"
select select "2026"
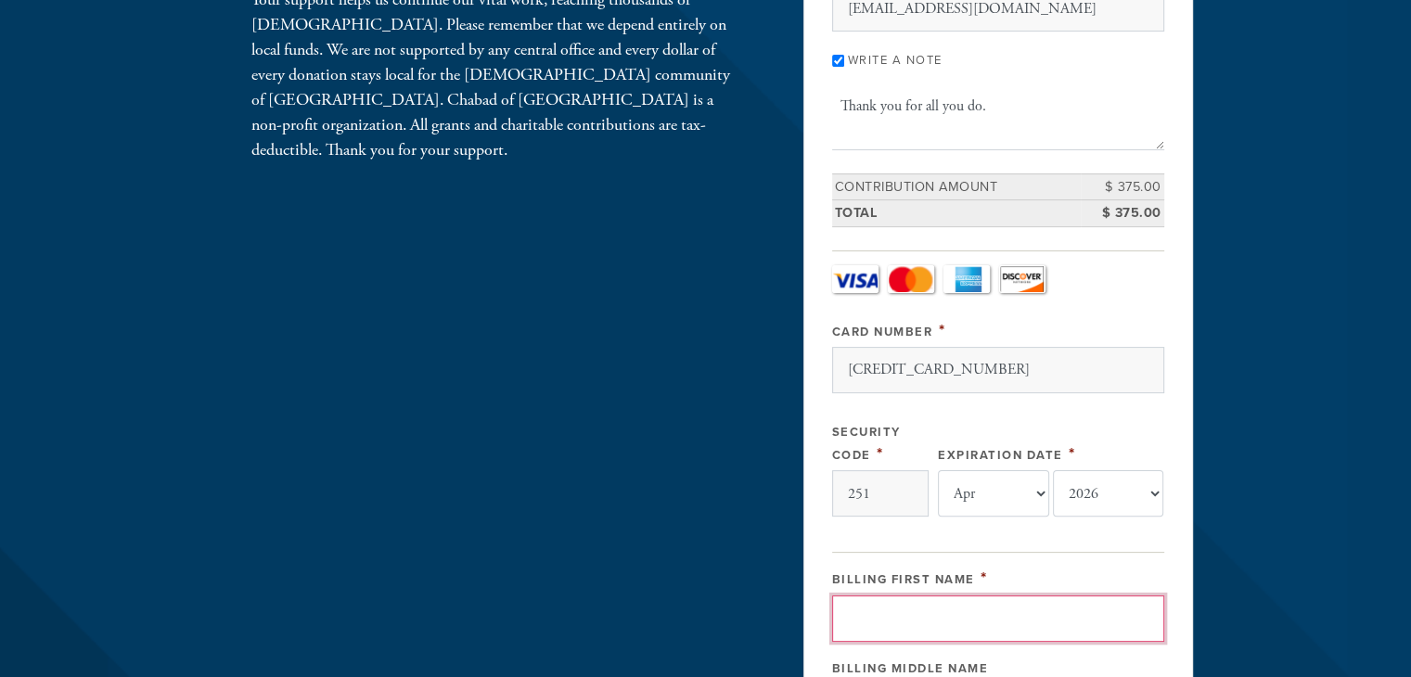
type input "[PERSON_NAME]"
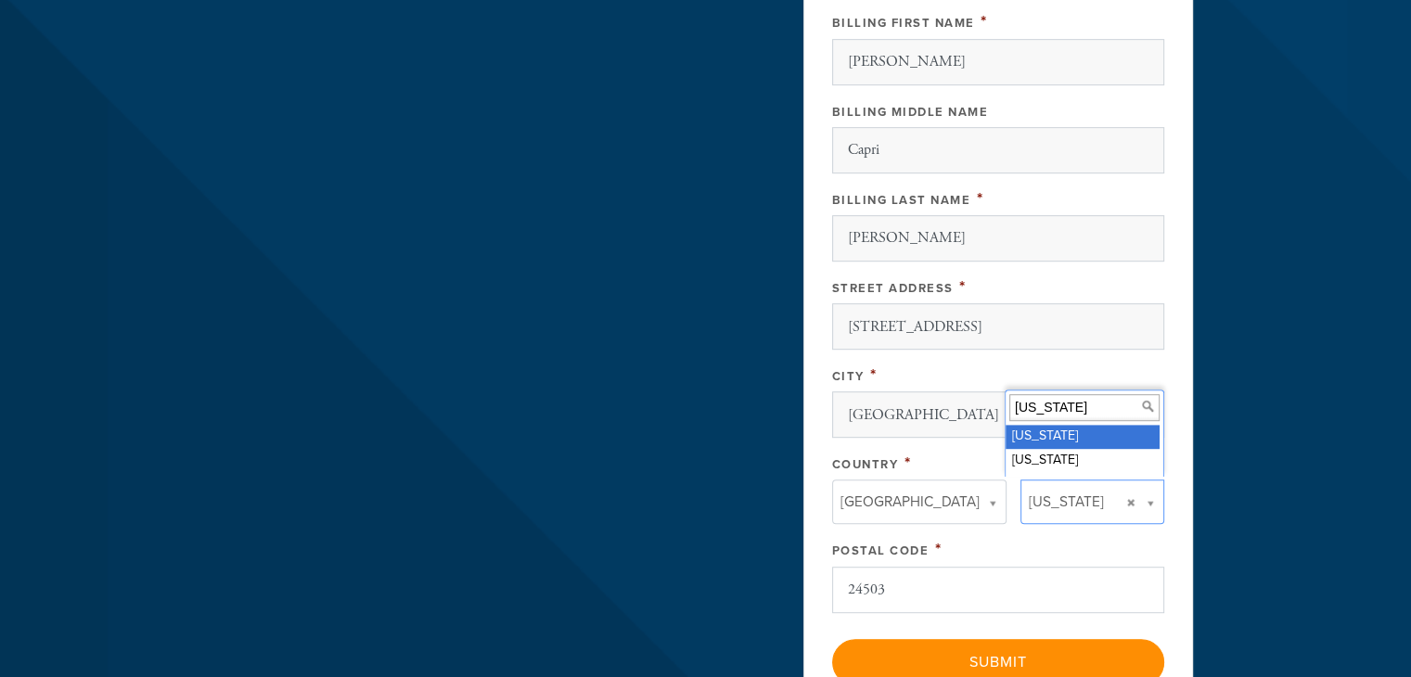
scroll to position [1021, 0]
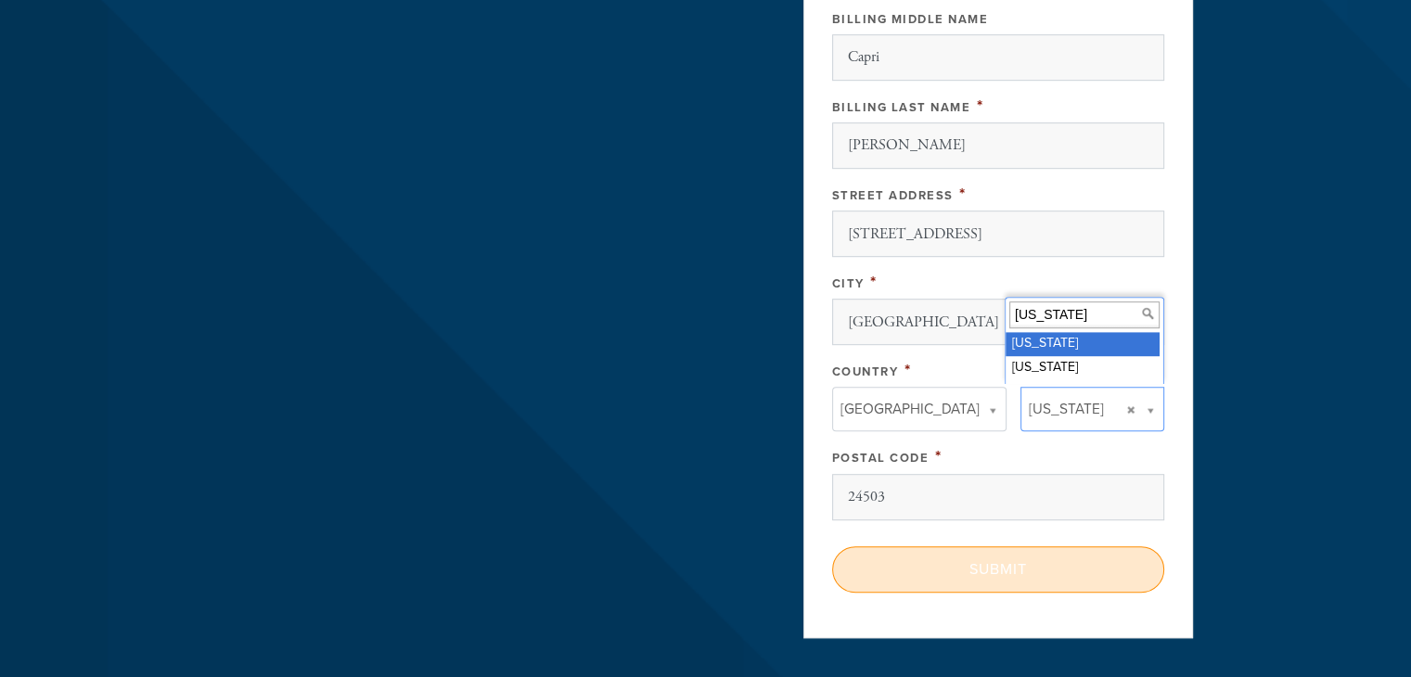
click at [993, 560] on input "Submit" at bounding box center [998, 570] width 332 height 46
